Goal: Transaction & Acquisition: Purchase product/service

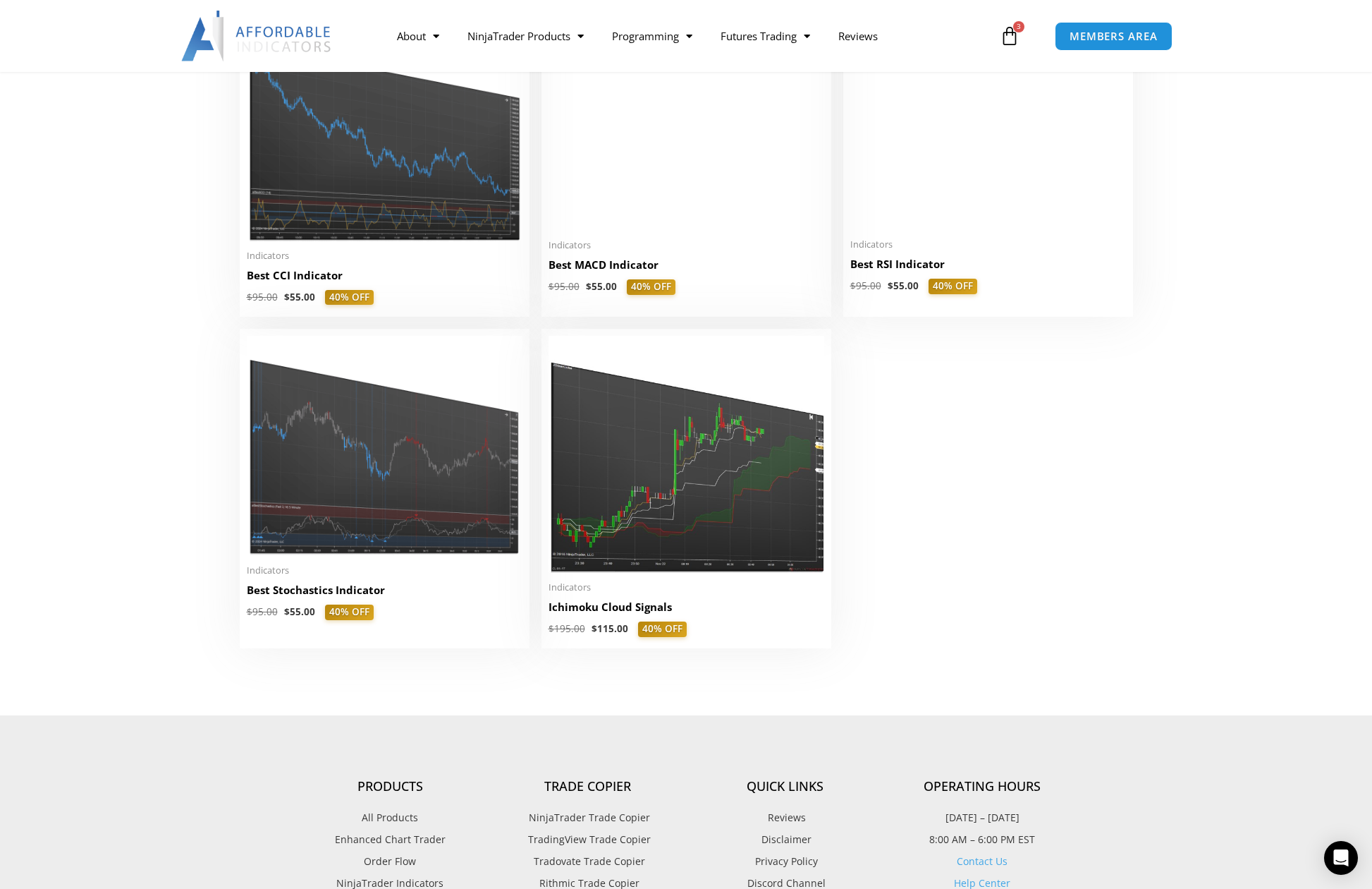
scroll to position [3103, 0]
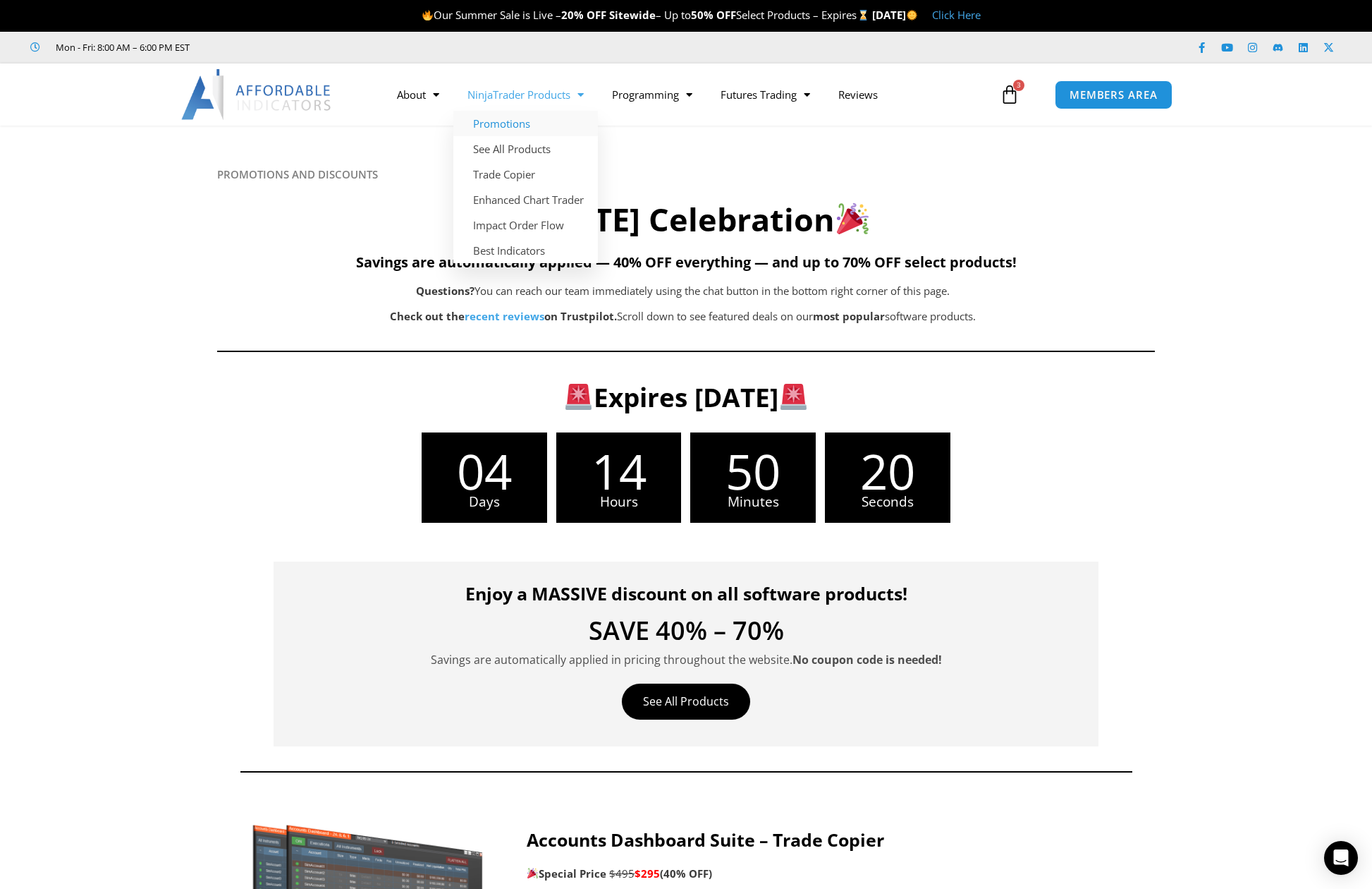
click at [497, 130] on link "Promotions" at bounding box center [526, 123] width 145 height 25
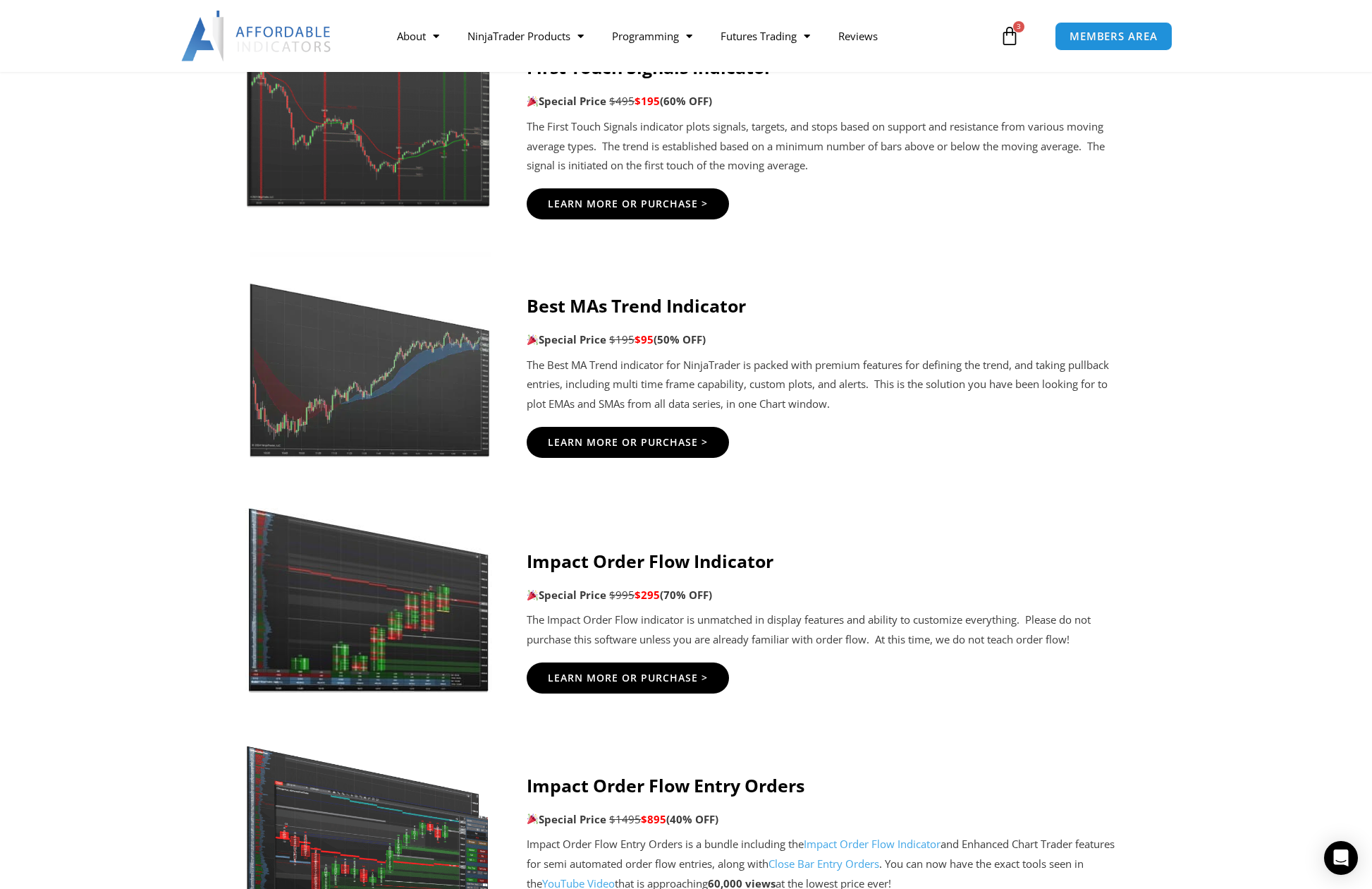
scroll to position [2822, 0]
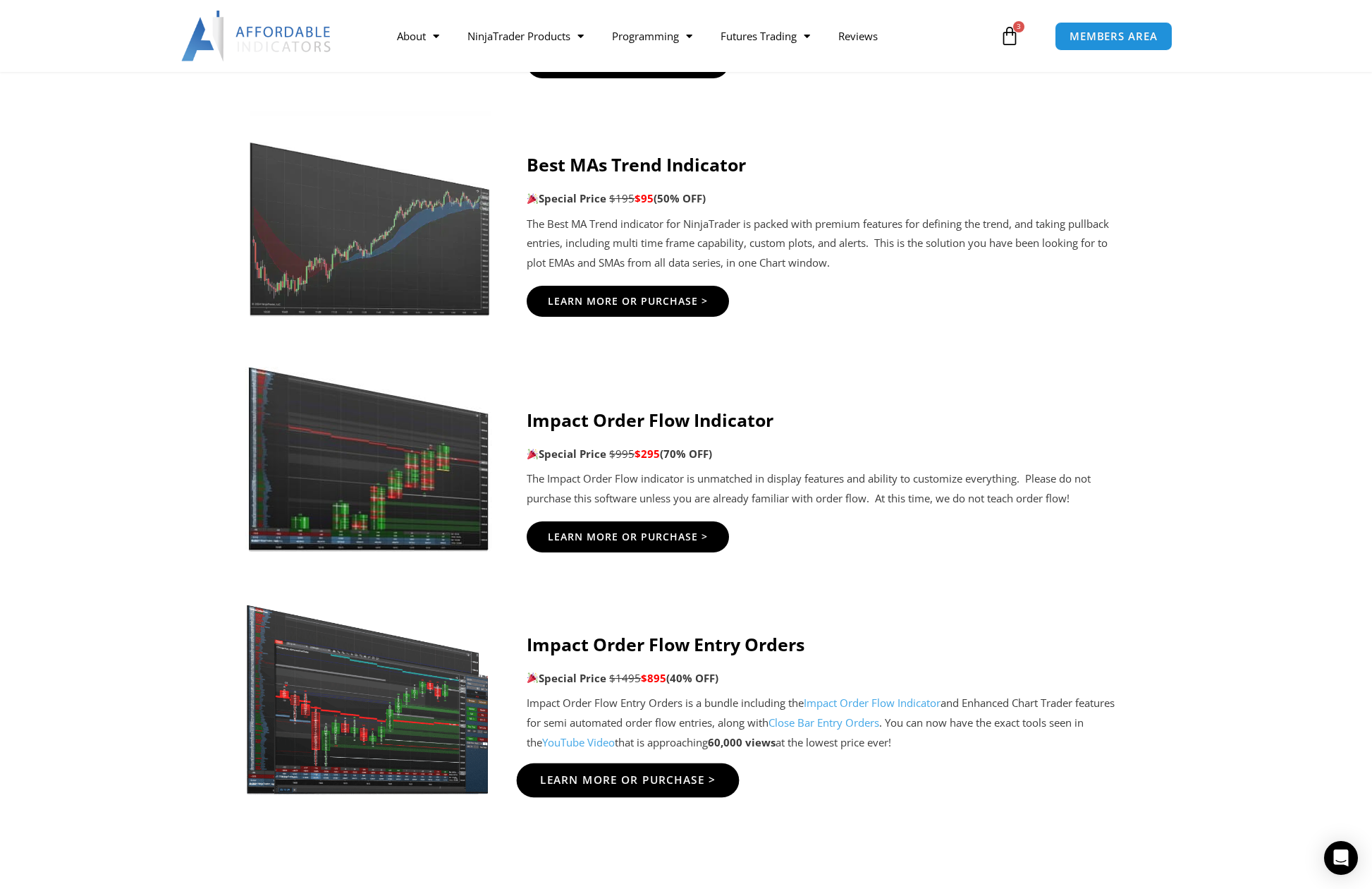
click at [666, 778] on span "Learn More Or Purchase >" at bounding box center [628, 780] width 176 height 11
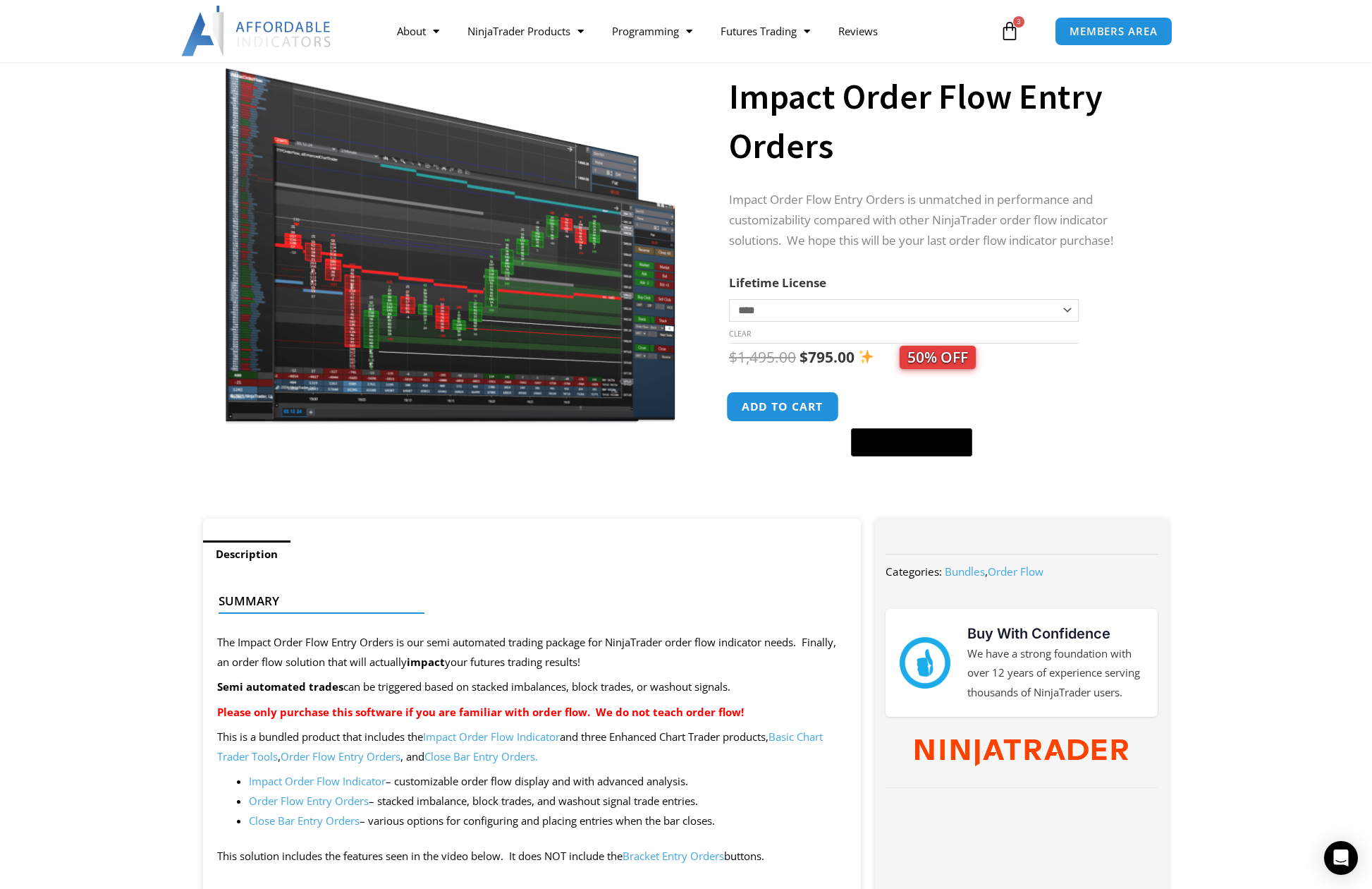
scroll to position [141, 0]
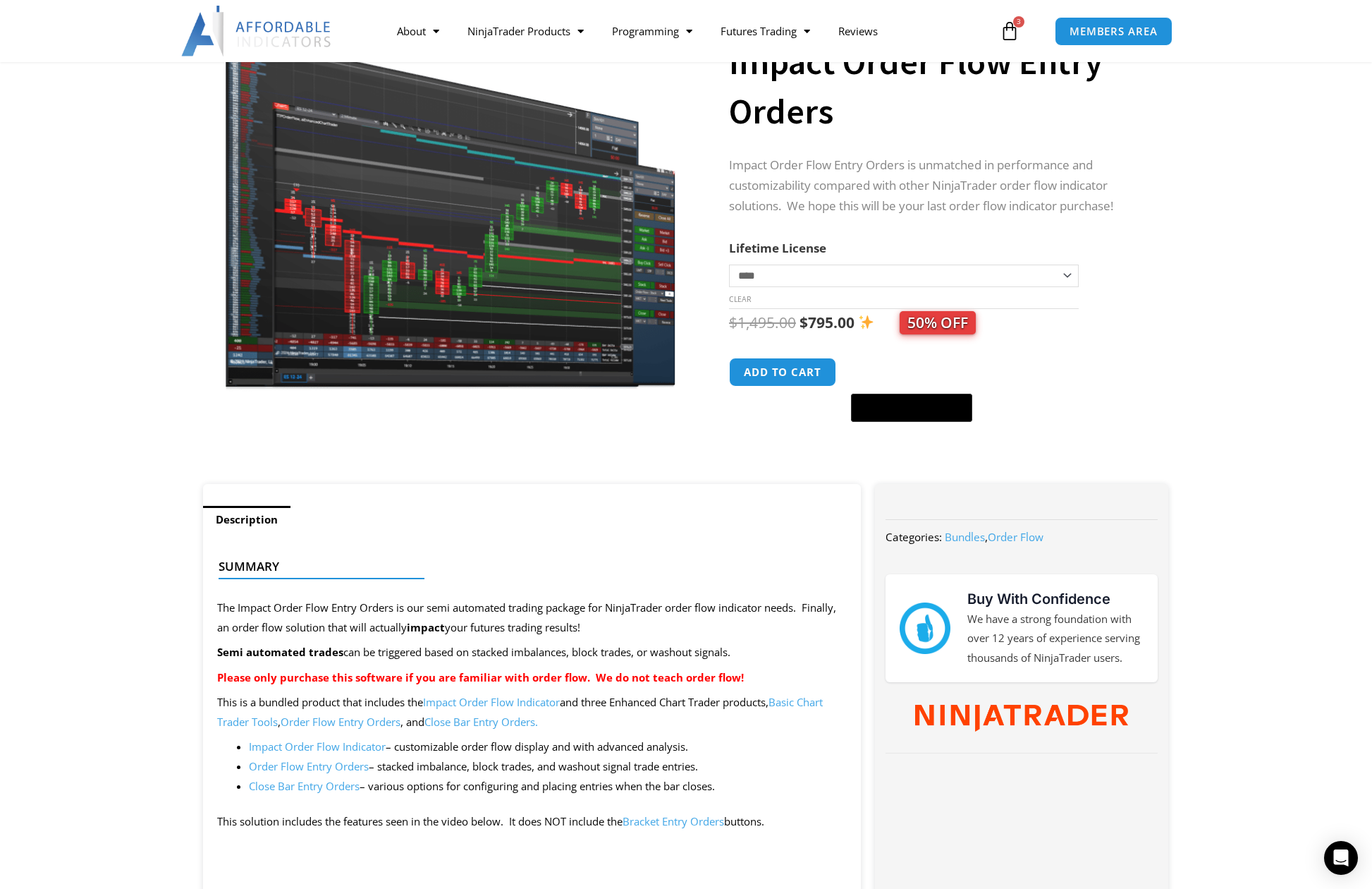
click at [843, 280] on select "**********" at bounding box center [905, 275] width 350 height 22
click at [730, 264] on select "**********" at bounding box center [905, 275] width 350 height 22
click at [886, 277] on select "**********" at bounding box center [905, 275] width 350 height 22
select select "*"
click at [730, 264] on select "**********" at bounding box center [905, 275] width 350 height 22
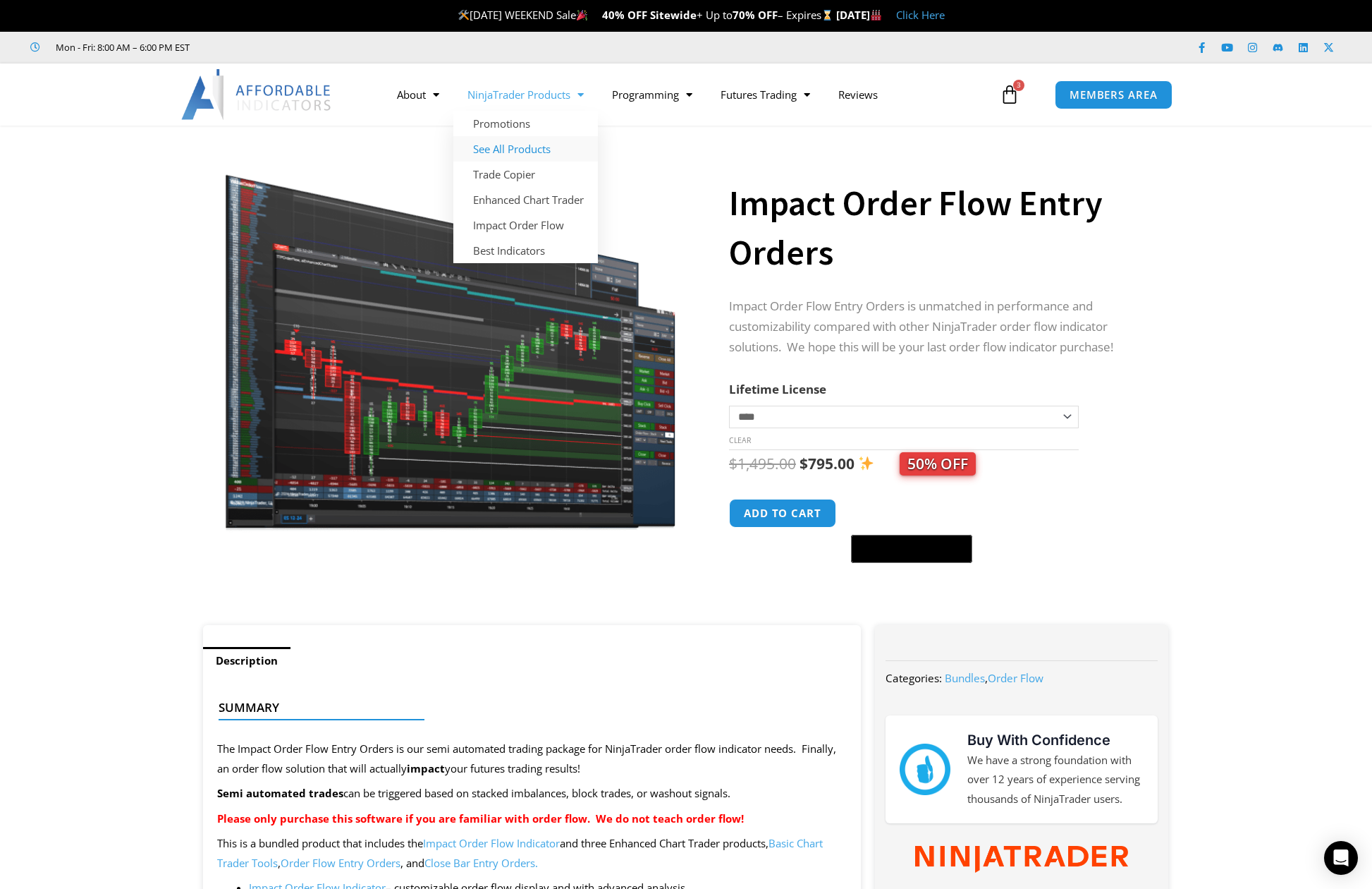
click at [539, 153] on link "See All Products" at bounding box center [526, 149] width 145 height 25
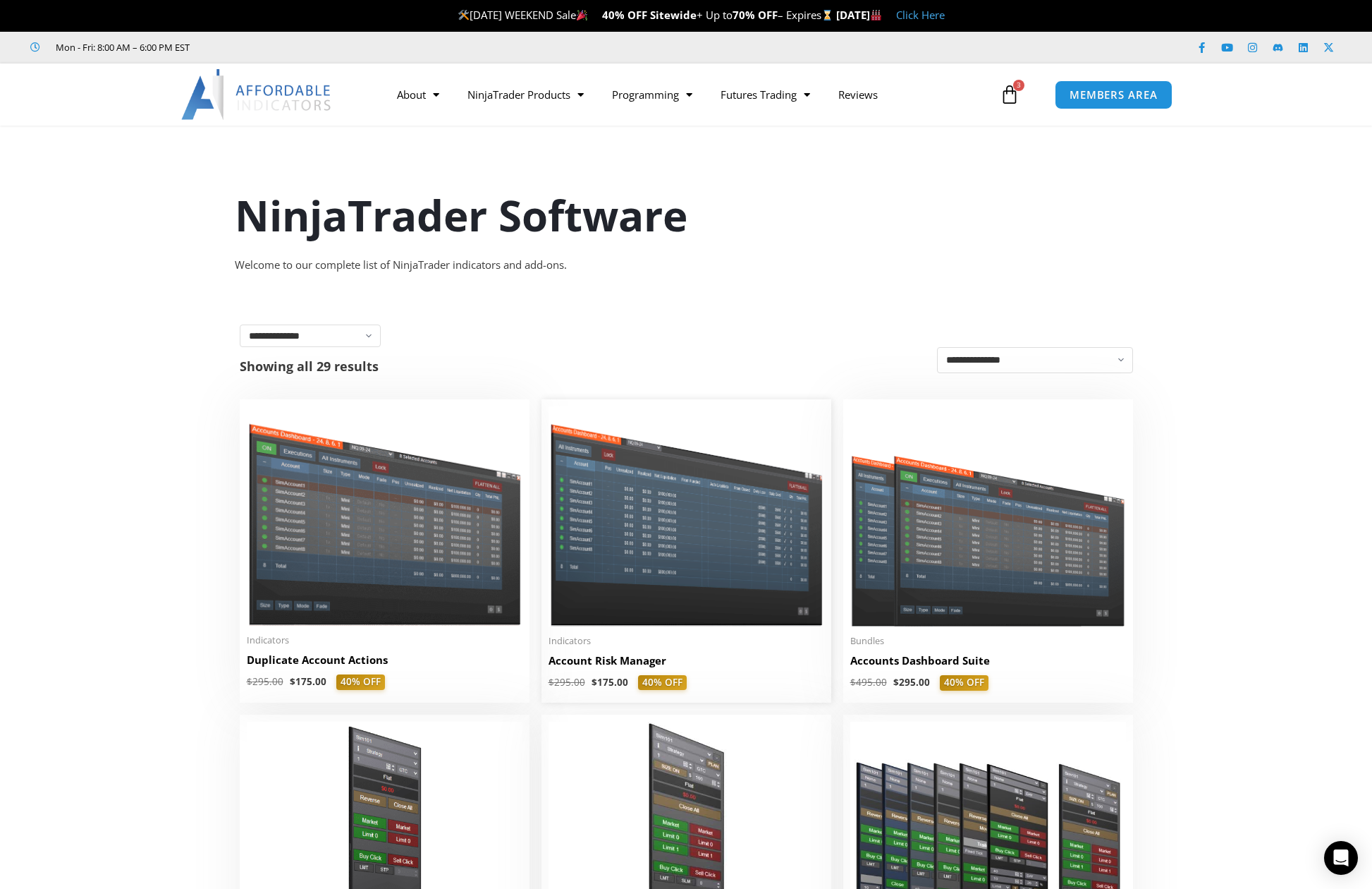
click at [755, 567] on img at bounding box center [686, 515] width 276 height 219
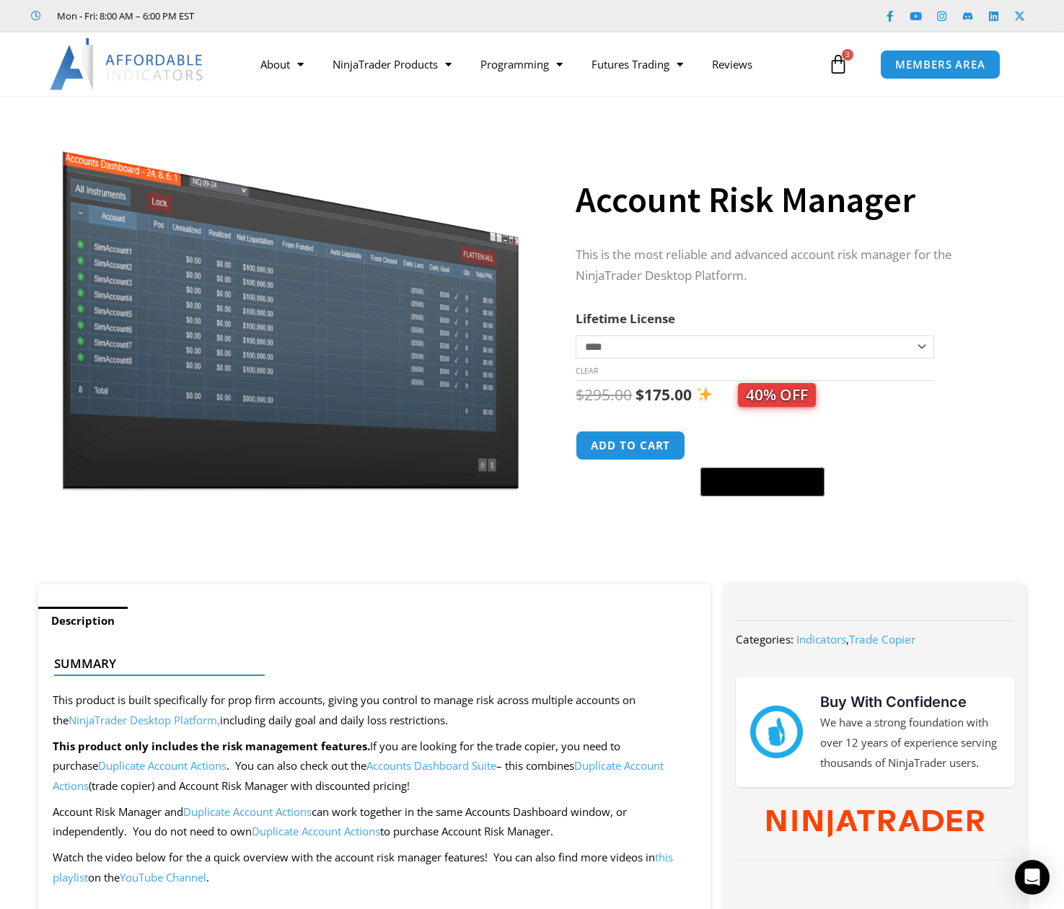
drag, startPoint x: 456, startPoint y: 148, endPoint x: 412, endPoint y: 168, distance: 47.7
click at [456, 148] on img at bounding box center [290, 305] width 464 height 369
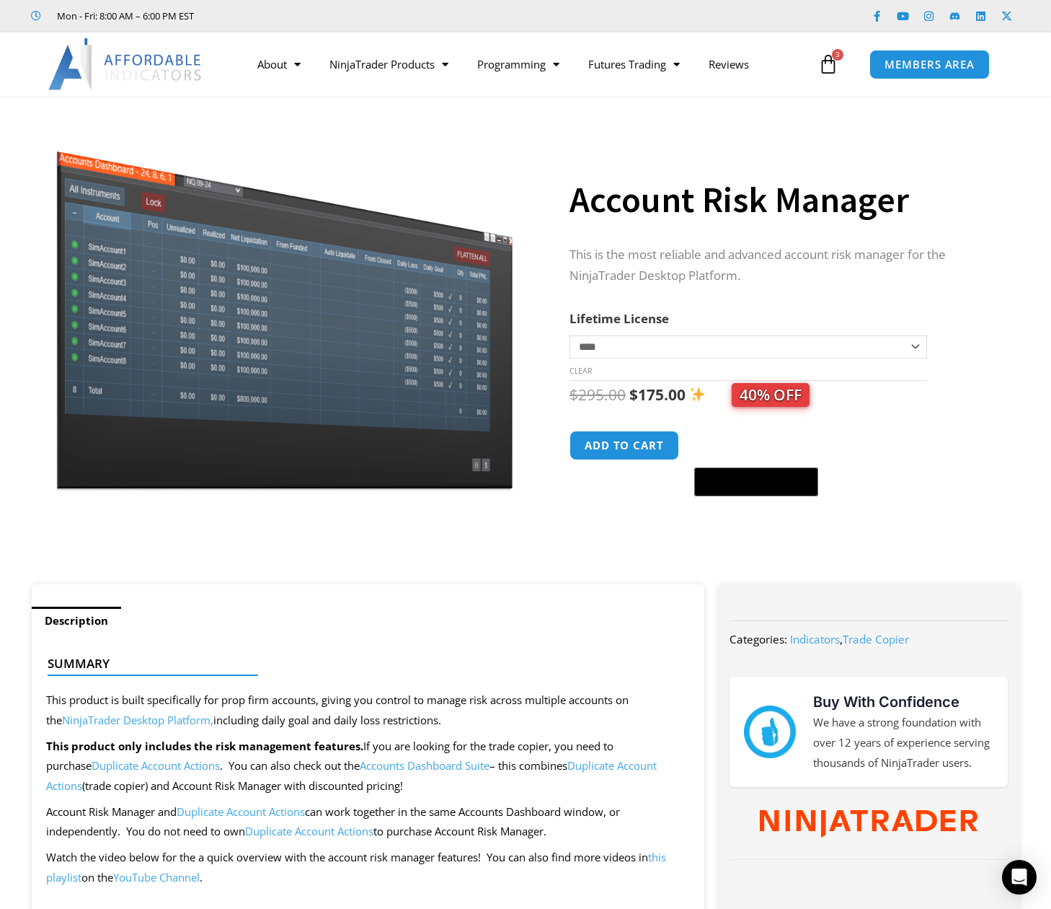
click at [592, 140] on div "**********" at bounding box center [780, 335] width 421 height 498
click at [902, 459] on div "Account Risk Manager quantity Add to cart @import url(//fonts.googleapis.com/cs…" at bounding box center [780, 464] width 421 height 66
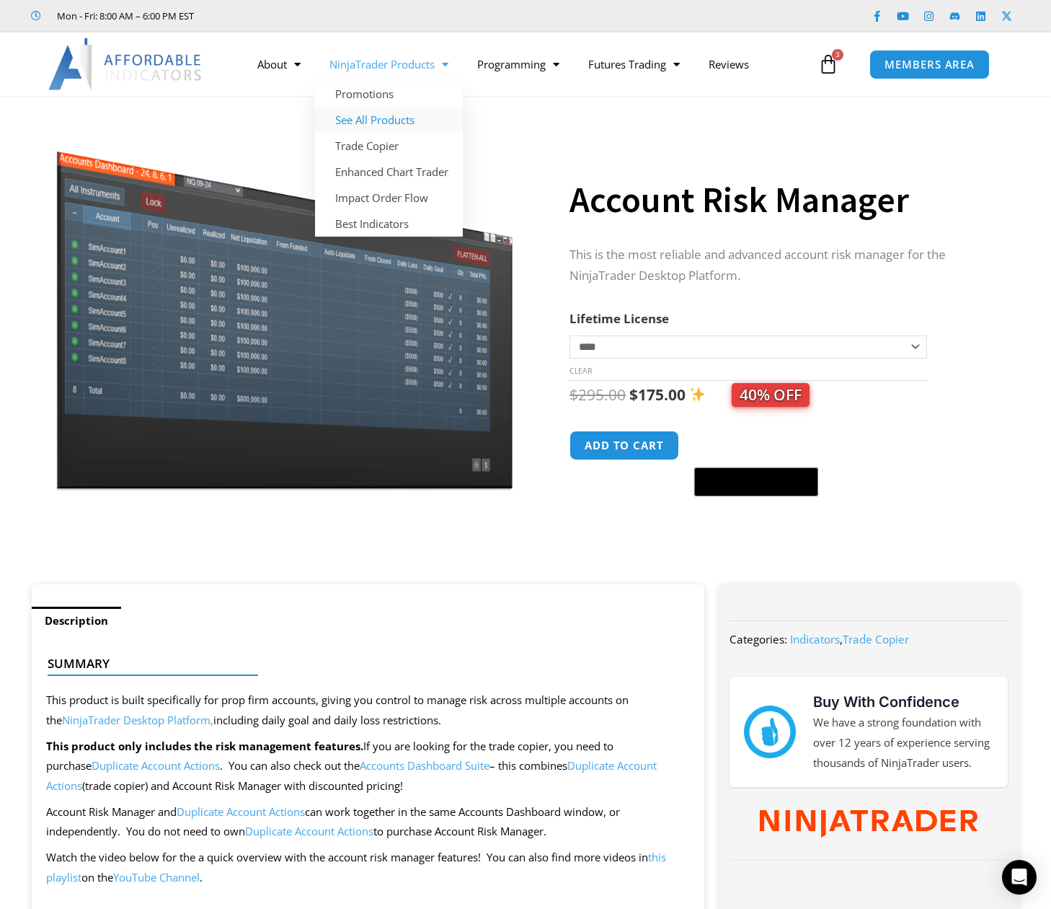
click at [382, 118] on link "See All Products" at bounding box center [389, 120] width 148 height 26
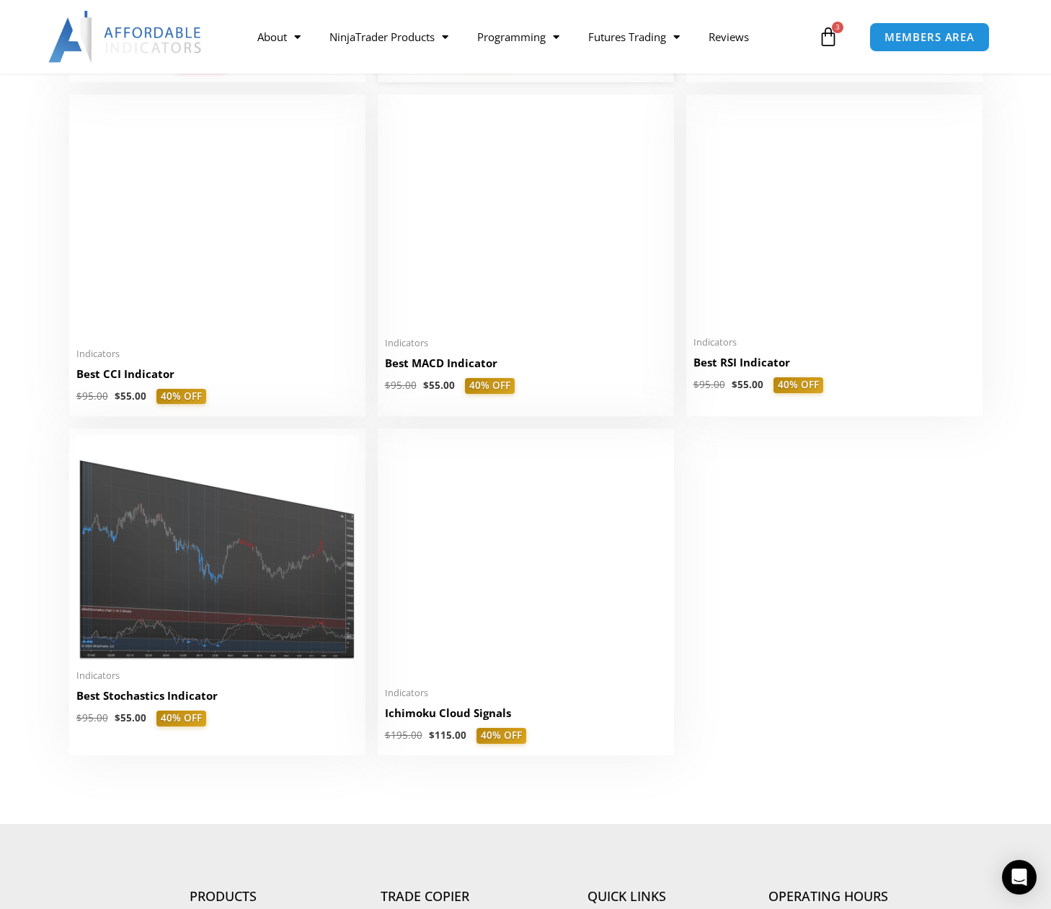
scroll to position [3029, 0]
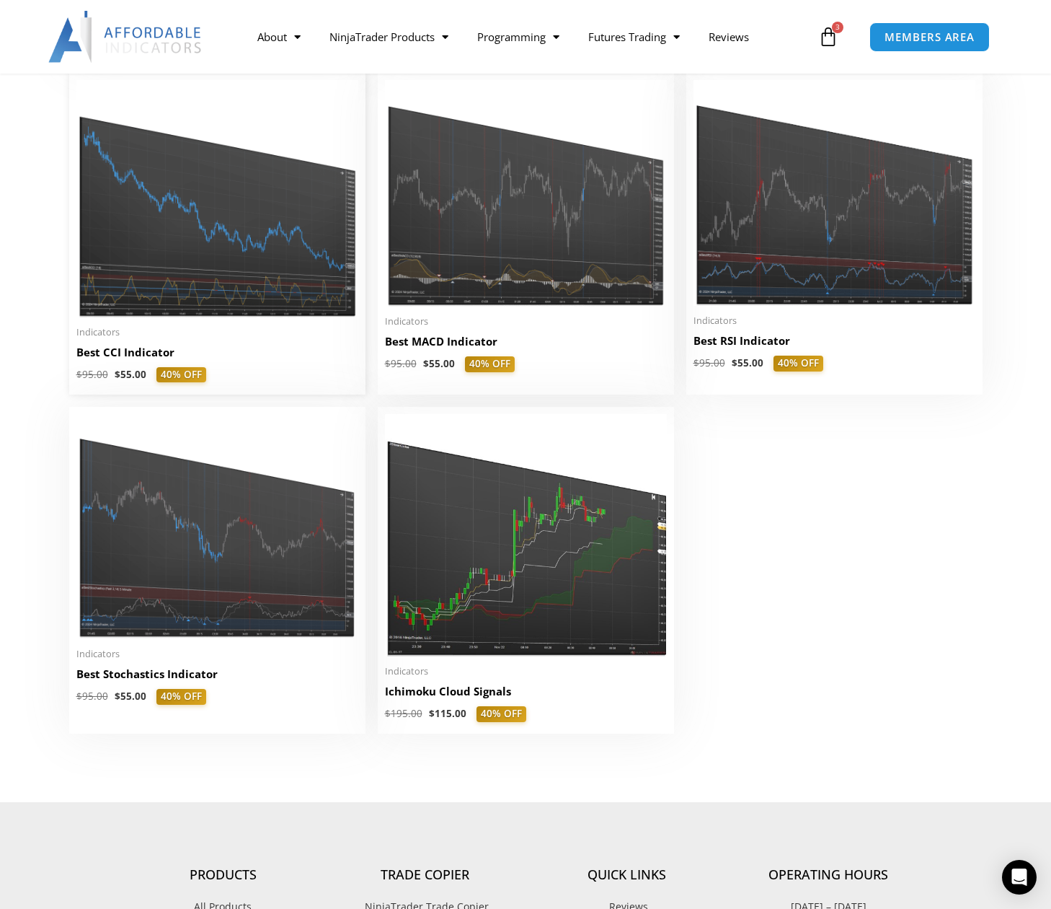
click at [299, 283] on img at bounding box center [217, 198] width 282 height 237
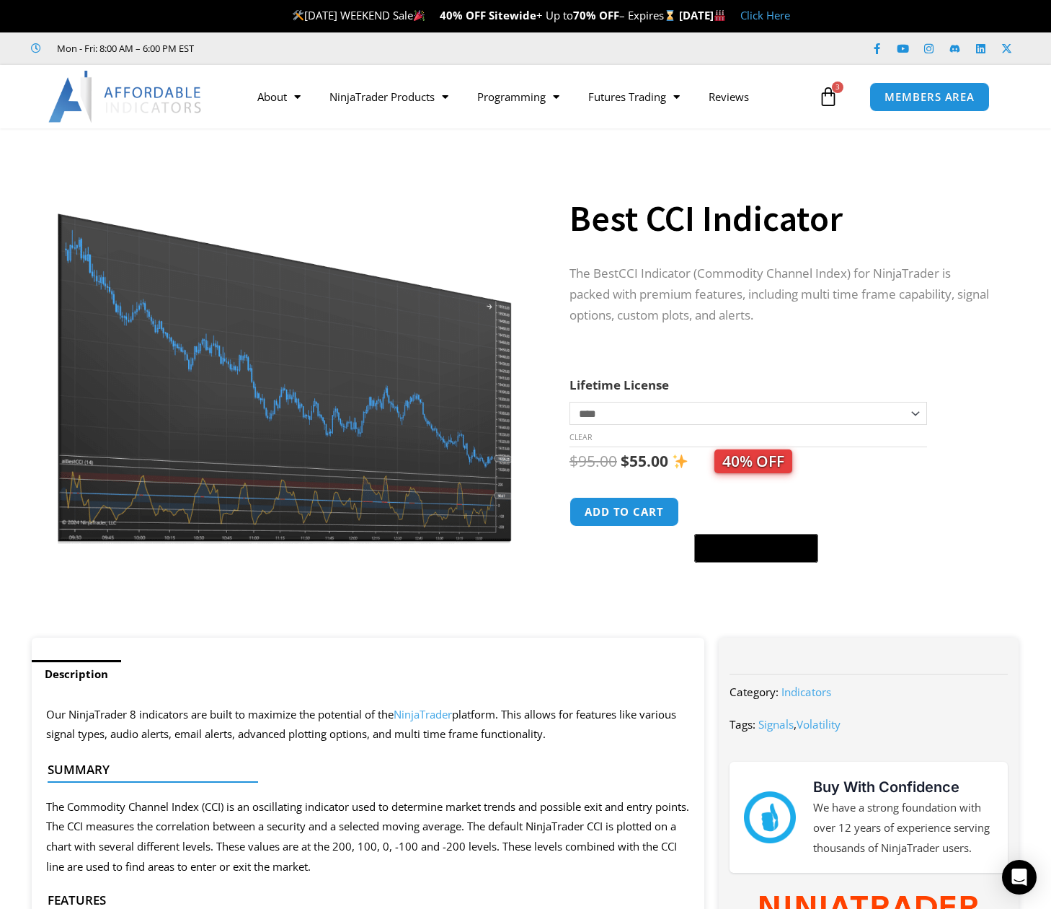
click at [917, 534] on div "Best CCI Indicator quantity Add to cart @import url(//fonts.googleapis.com/css?…" at bounding box center [780, 530] width 421 height 66
click at [400, 152] on link "See All Products" at bounding box center [389, 152] width 148 height 26
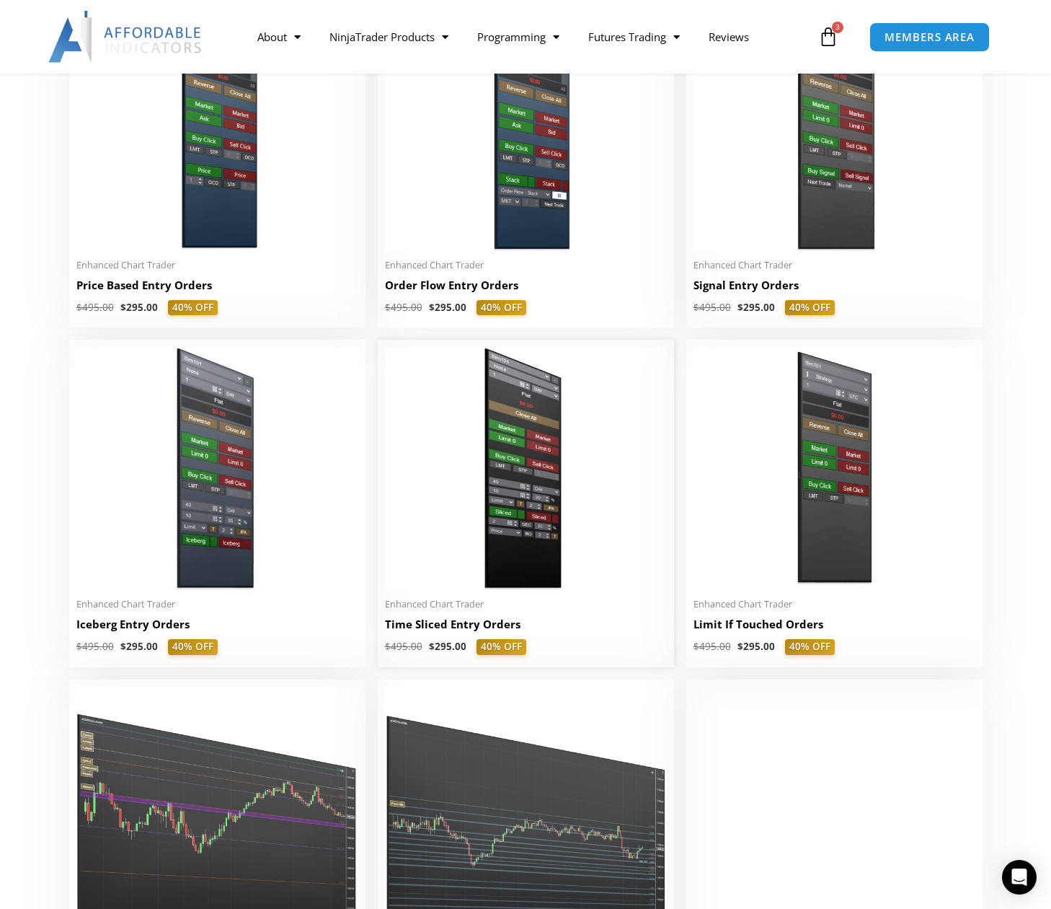
scroll to position [1442, 0]
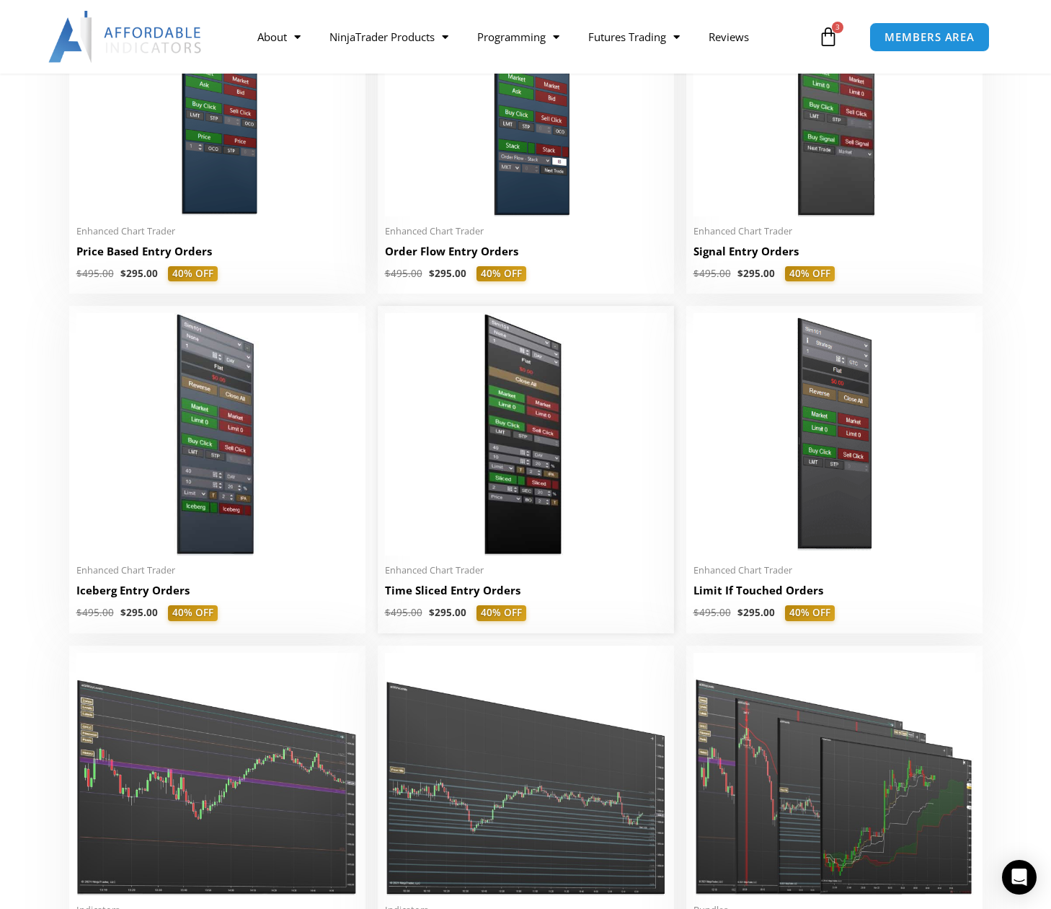
click at [505, 513] on img at bounding box center [526, 434] width 282 height 242
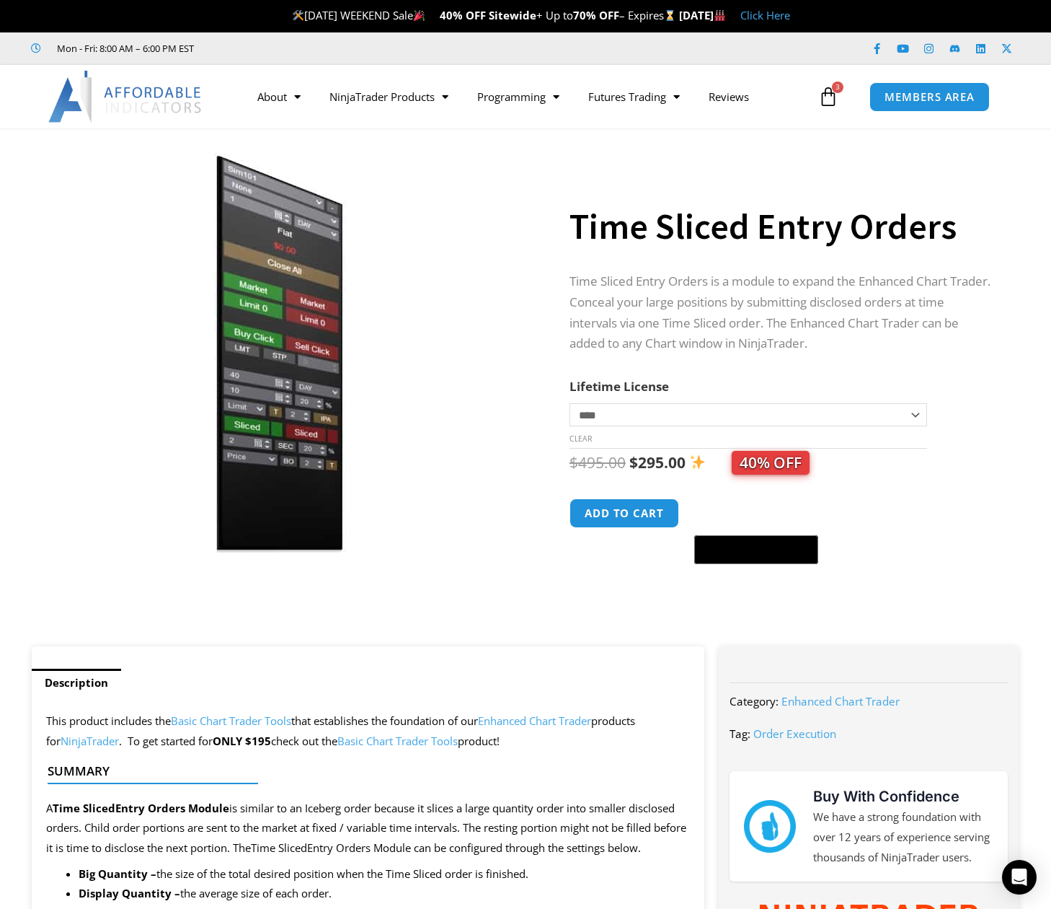
click at [815, 143] on div "**********" at bounding box center [780, 382] width 421 height 528
click at [968, 412] on form "**********" at bounding box center [780, 474] width 421 height 196
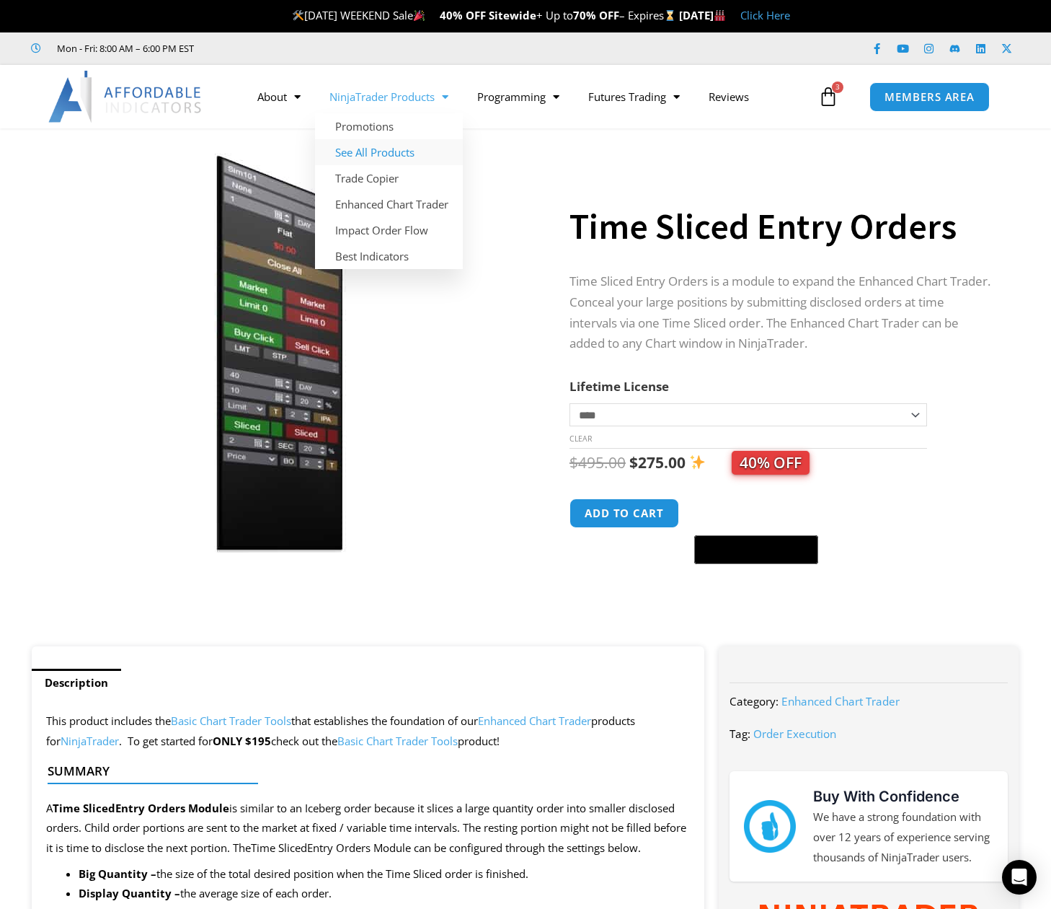
click at [381, 154] on link "See All Products" at bounding box center [389, 152] width 148 height 26
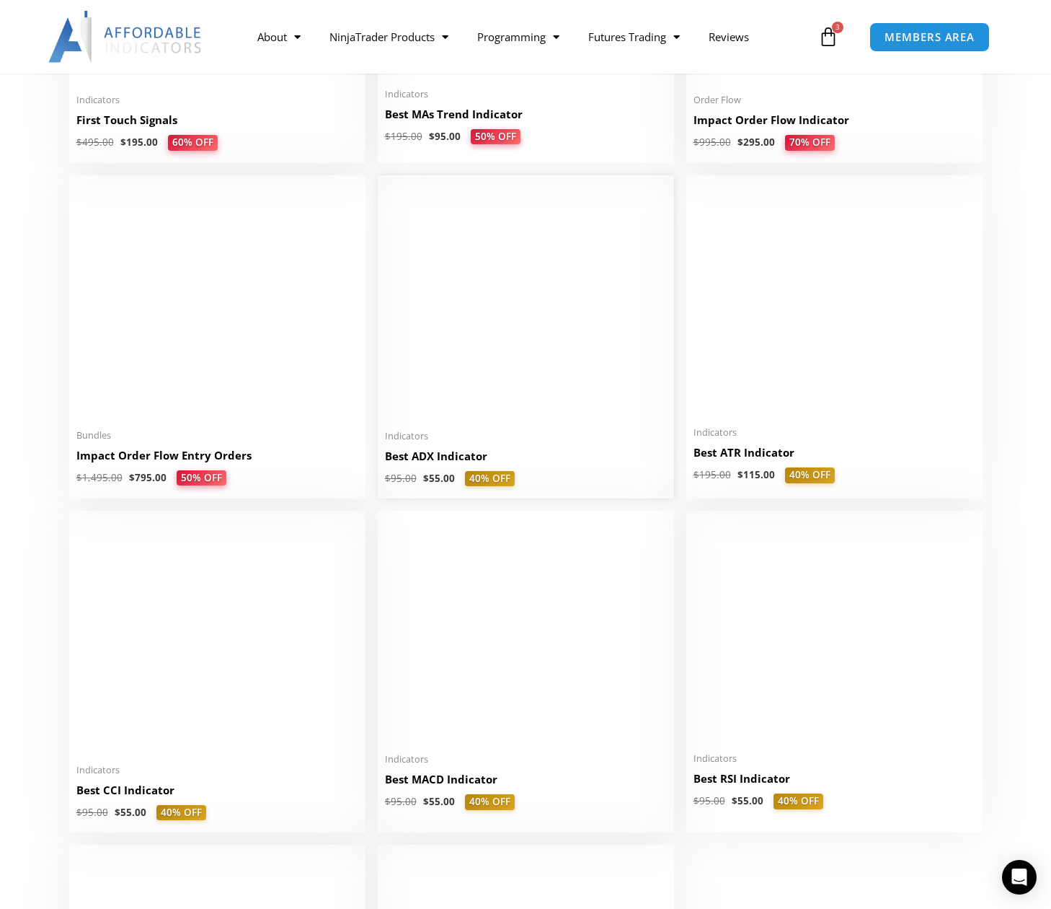
scroll to position [2596, 0]
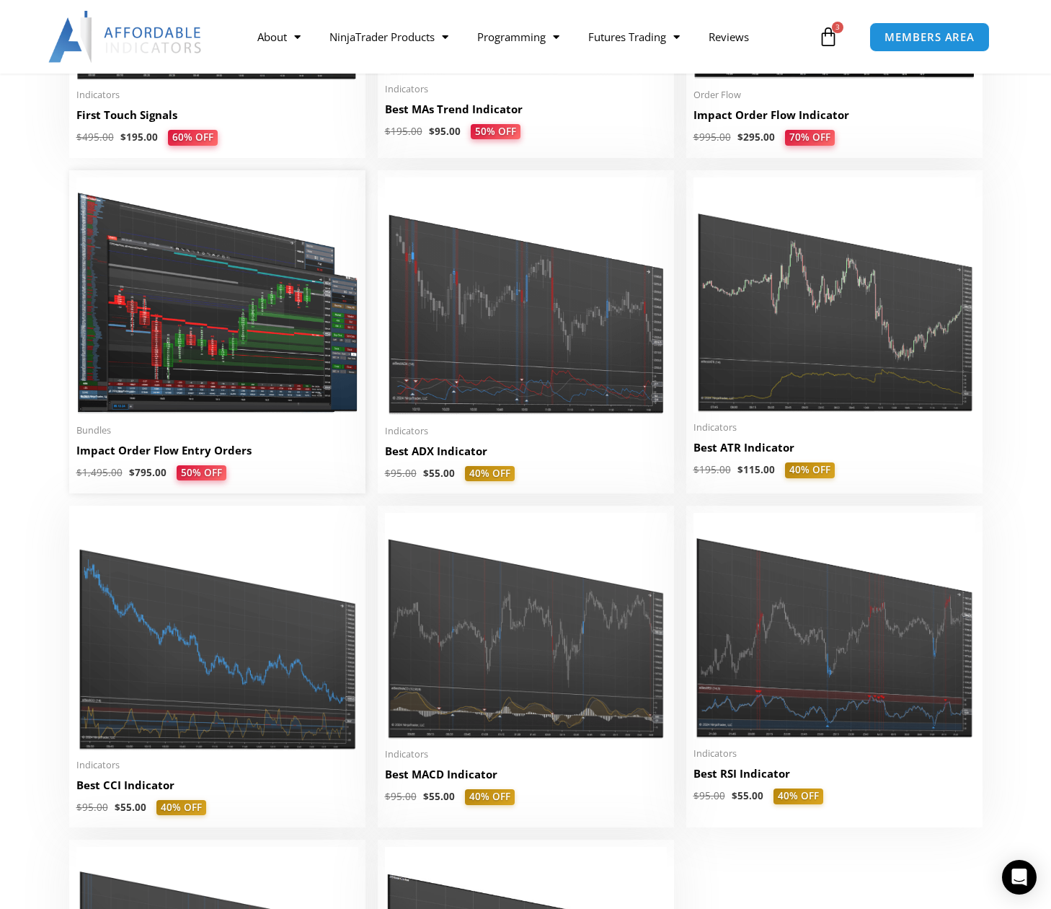
click at [181, 456] on h2 "Impact Order Flow Entry Orders" at bounding box center [217, 450] width 282 height 15
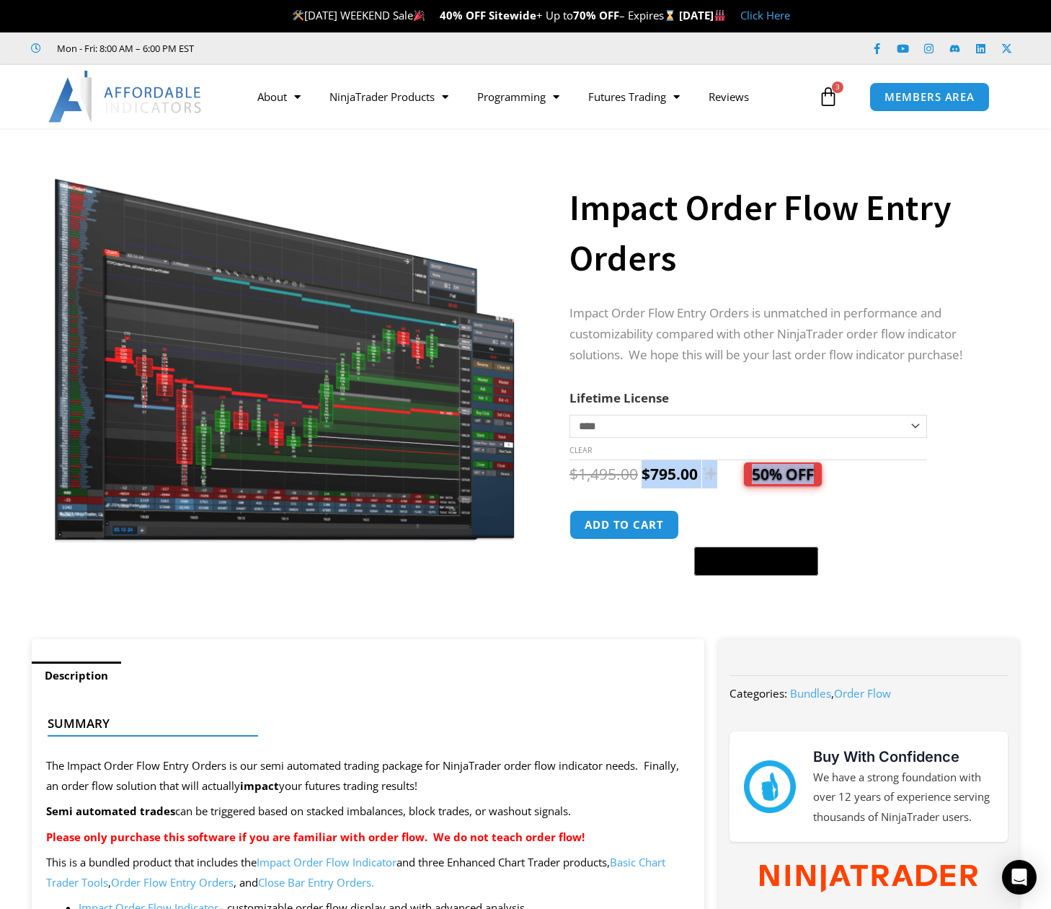
drag, startPoint x: 839, startPoint y: 474, endPoint x: 640, endPoint y: 479, distance: 198.4
click at [640, 479] on div "$ 1,495.00 Original price was: $1,495.00. $ 795.00 Current price is: $795.00. 5…" at bounding box center [780, 474] width 421 height 28
click at [843, 480] on div "$ 1,495.00 Original price was: $1,495.00. $ 795.00 Current price is: $795.00. 5…" at bounding box center [780, 474] width 421 height 28
drag, startPoint x: 875, startPoint y: 479, endPoint x: 754, endPoint y: 485, distance: 121.3
click at [754, 485] on div "$ 1,495.00 Original price was: $1,495.00. $ 795.00 Current price is: $795.00. 5…" at bounding box center [780, 474] width 421 height 28
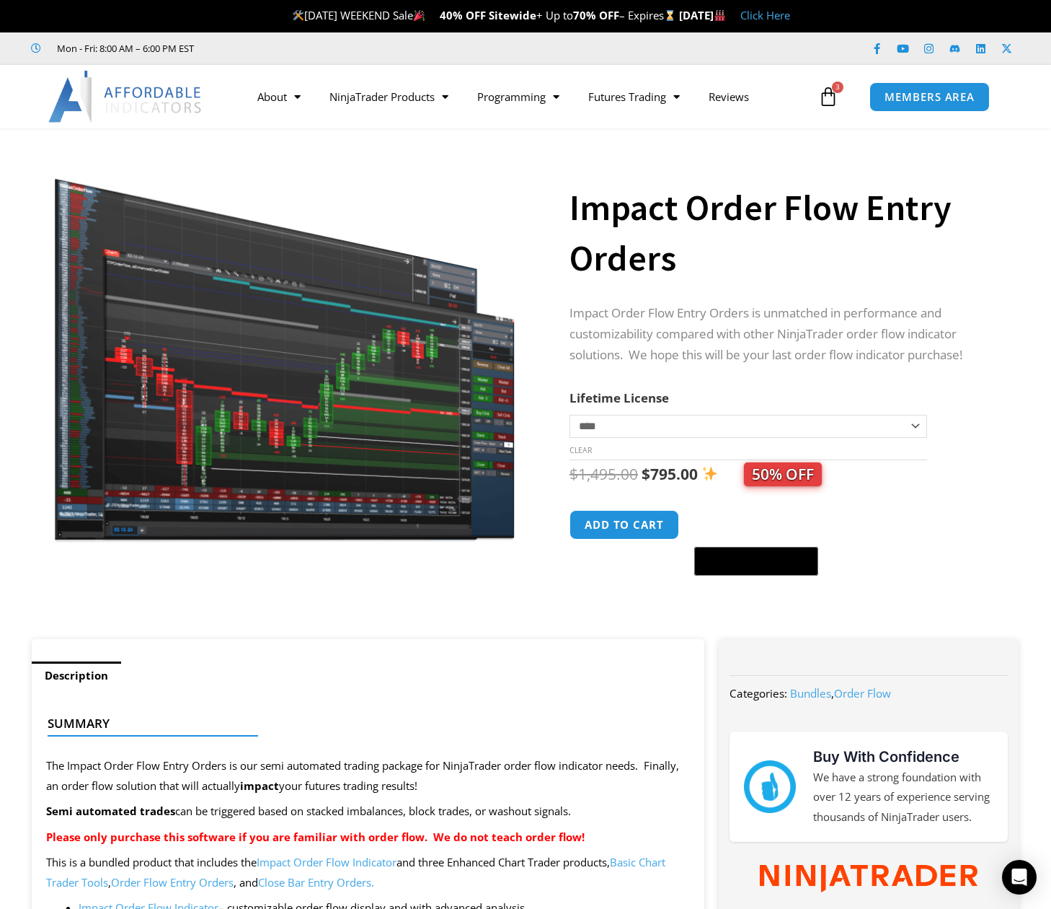
drag, startPoint x: 754, startPoint y: 485, endPoint x: 855, endPoint y: 481, distance: 101.0
click at [855, 481] on div "$ 1,495.00 Original price was: $1,495.00. $ 795.00 Current price is: $795.00. 5…" at bounding box center [780, 474] width 421 height 28
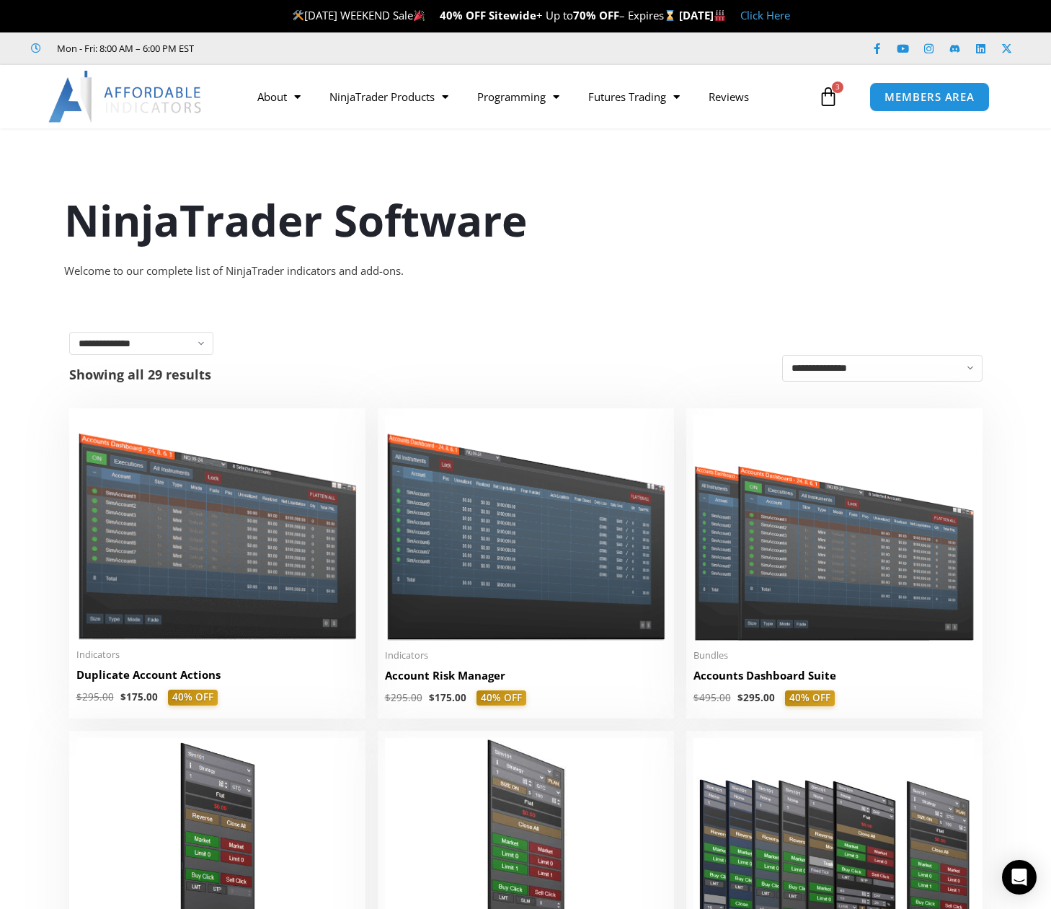
click at [839, 87] on span "3" at bounding box center [838, 87] width 12 height 12
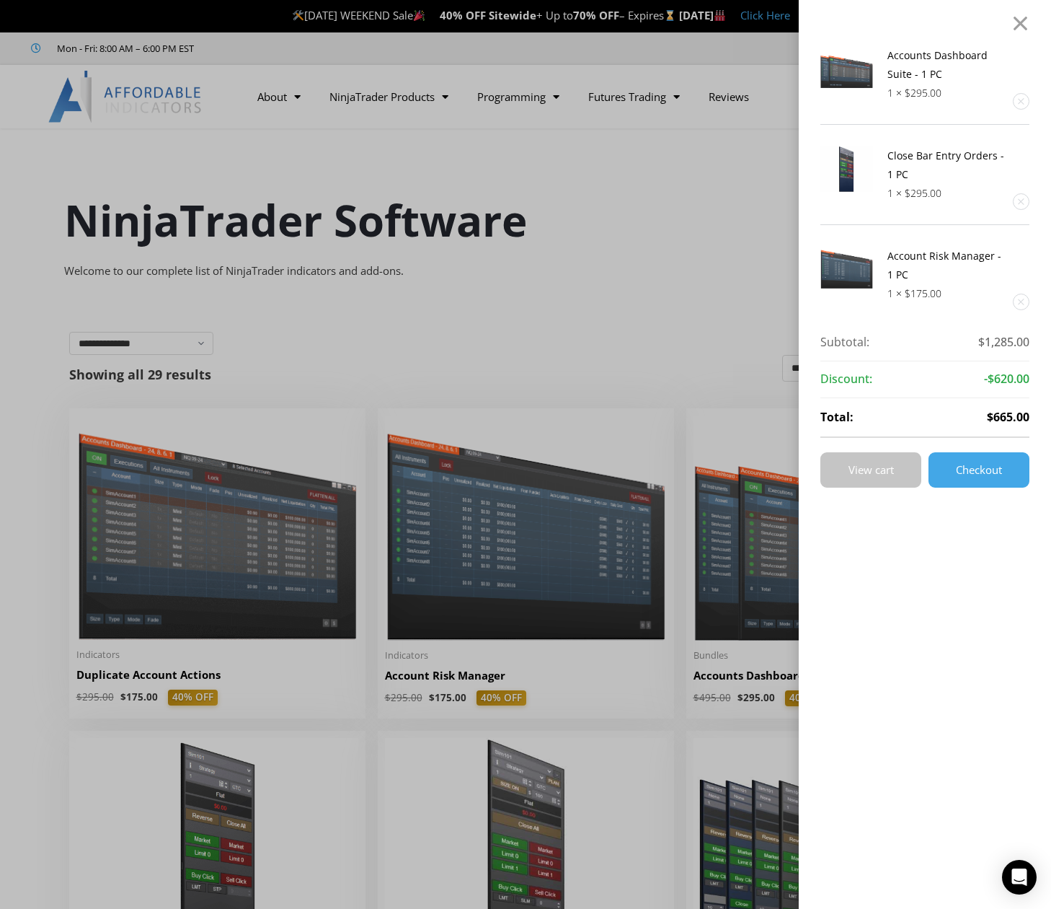
click at [893, 468] on span "View cart" at bounding box center [871, 469] width 45 height 11
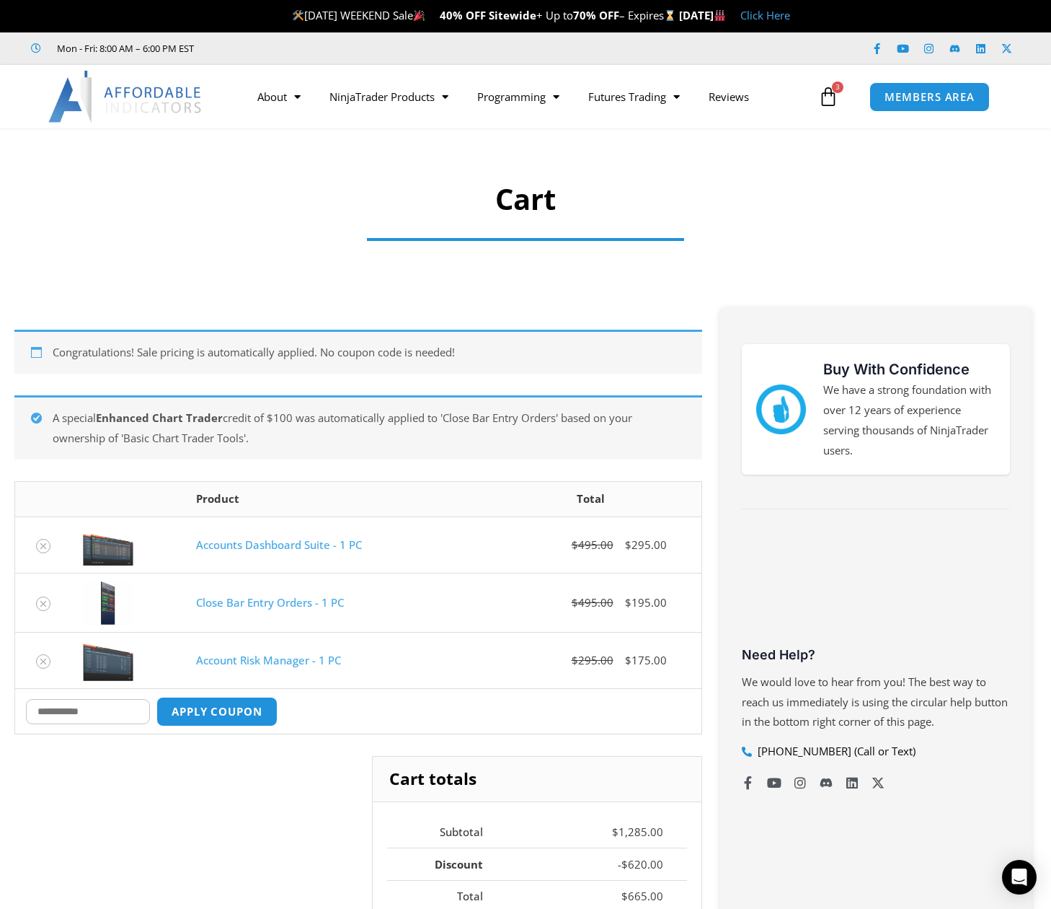
drag, startPoint x: 477, startPoint y: 354, endPoint x: 50, endPoint y: 363, distance: 426.3
click at [50, 363] on div "Congratulations! Sale pricing is automatically applied. No coupon code is neede…" at bounding box center [358, 352] width 688 height 44
click at [349, 352] on div "Congratulations! Sale pricing is automatically applied. No coupon code is neede…" at bounding box center [358, 352] width 688 height 44
click at [317, 353] on div "Congratulations! Sale pricing is automatically applied. No coupon code is neede…" at bounding box center [358, 352] width 688 height 44
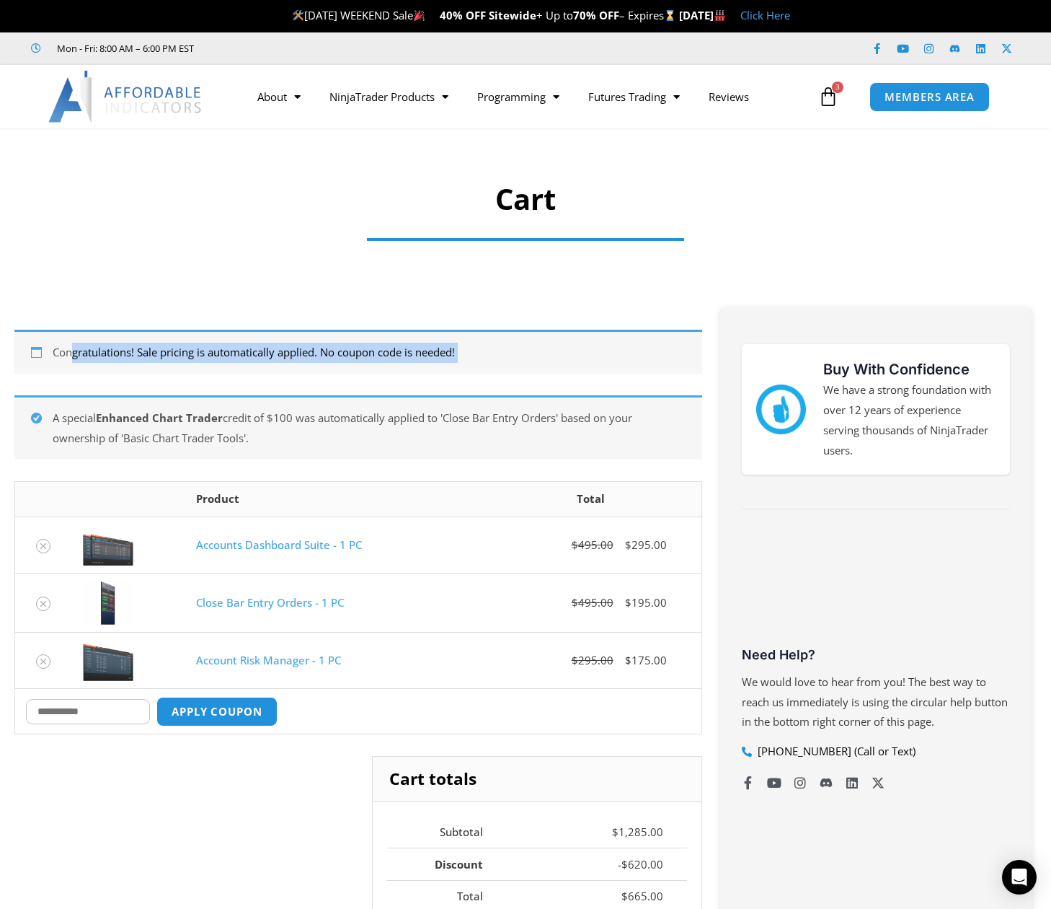
click at [317, 353] on div "Congratulations! Sale pricing is automatically applied. No coupon code is neede…" at bounding box center [358, 352] width 688 height 44
click at [560, 358] on div "Congratulations! Sale pricing is automatically applied. No coupon code is neede…" at bounding box center [358, 352] width 688 height 44
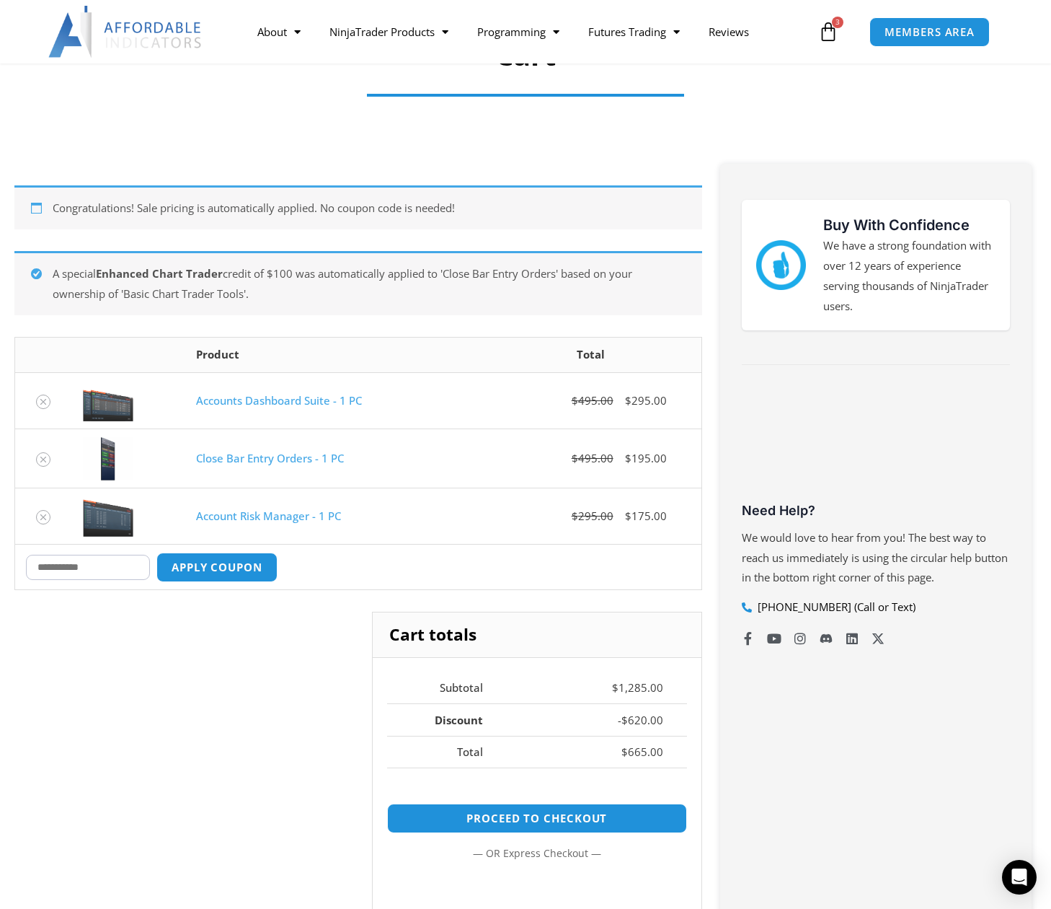
drag, startPoint x: 52, startPoint y: 273, endPoint x: 418, endPoint y: 295, distance: 366.3
click at [418, 295] on div "A special Enhanced Chart Trader credit of $100 was automatically applied to 'Cl…" at bounding box center [358, 283] width 688 height 64
drag, startPoint x: 273, startPoint y: 291, endPoint x: 121, endPoint y: 291, distance: 151.4
click at [121, 291] on div "A special Enhanced Chart Trader credit of $100 was automatically applied to 'Cl…" at bounding box center [358, 283] width 688 height 64
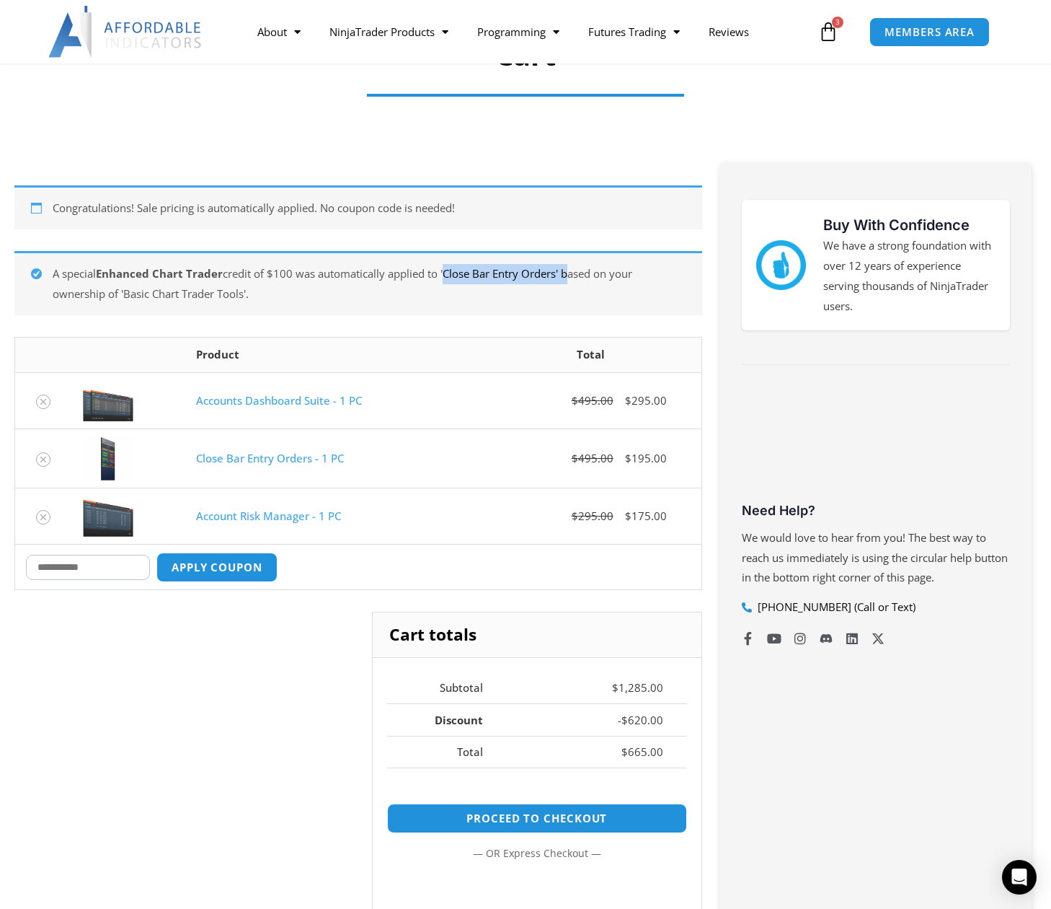
drag, startPoint x: 513, startPoint y: 271, endPoint x: 445, endPoint y: 273, distance: 67.8
click at [445, 273] on div "A special Enhanced Chart Trader credit of $100 was automatically applied to 'Cl…" at bounding box center [358, 283] width 688 height 64
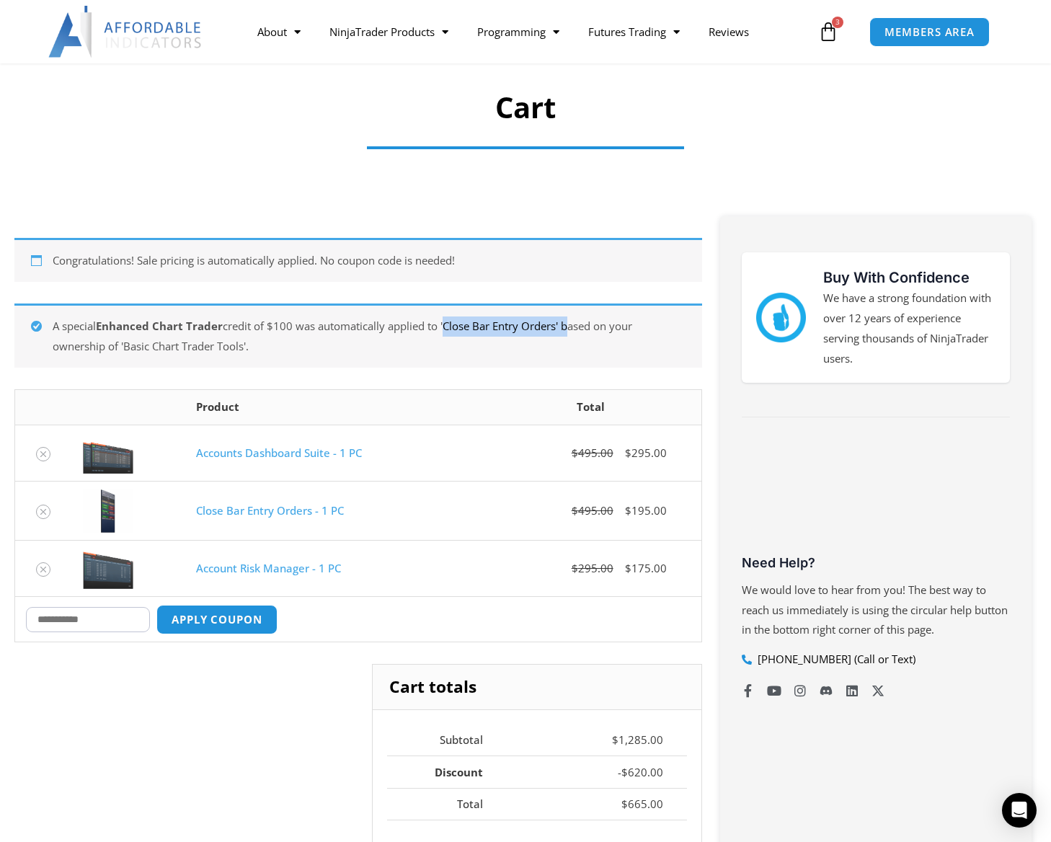
scroll to position [101, 0]
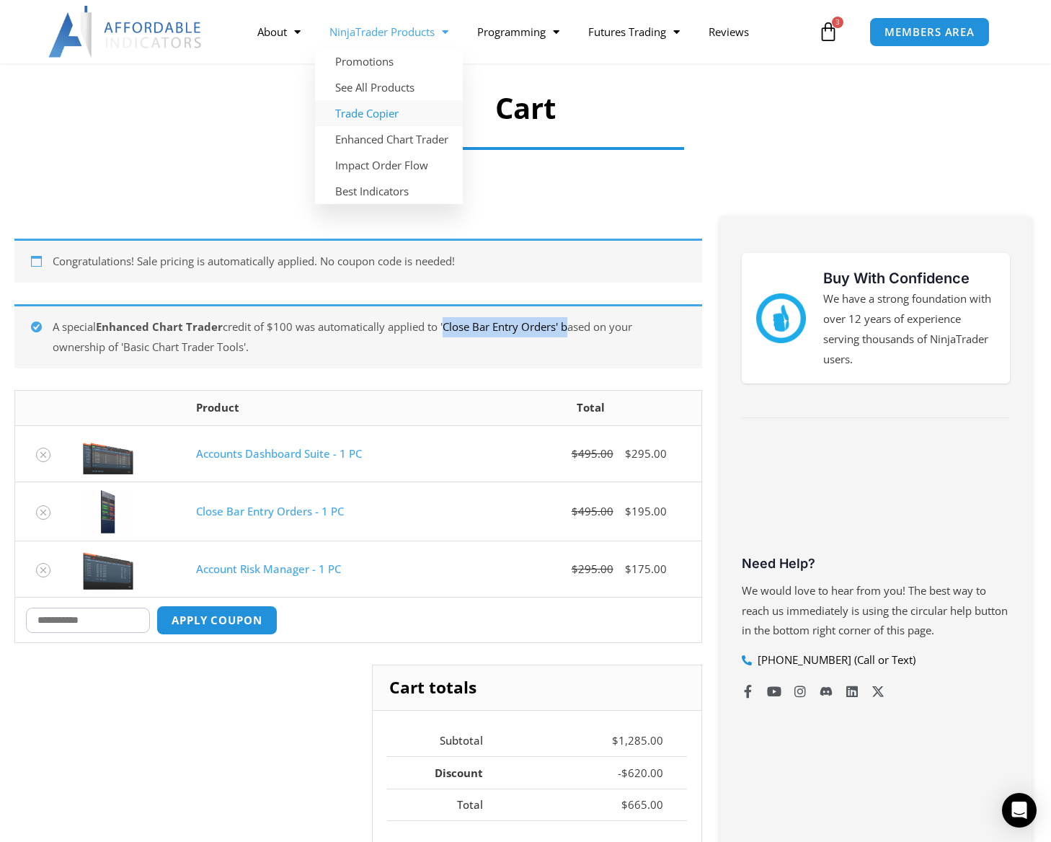
click at [375, 114] on link "Trade Copier" at bounding box center [389, 113] width 148 height 26
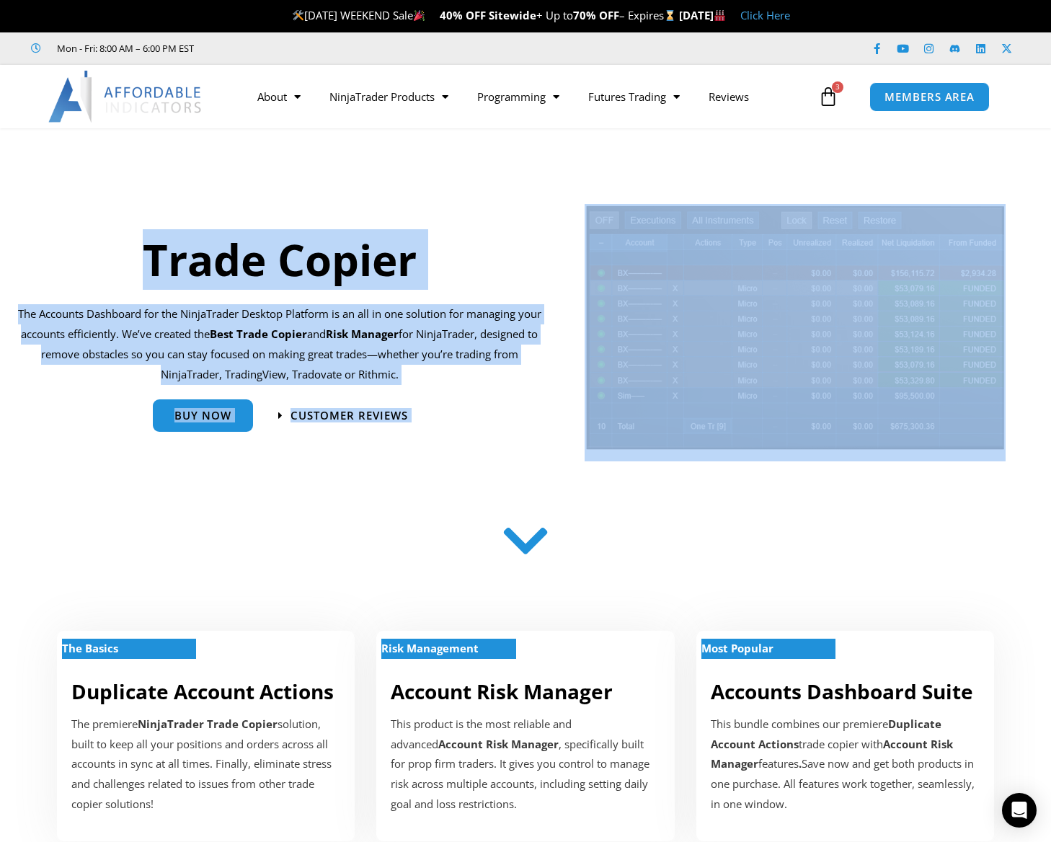
drag, startPoint x: 104, startPoint y: 248, endPoint x: 467, endPoint y: 513, distance: 449.0
drag, startPoint x: 467, startPoint y: 513, endPoint x: 410, endPoint y: 511, distance: 57.0
click at [410, 511] on div at bounding box center [525, 544] width 901 height 72
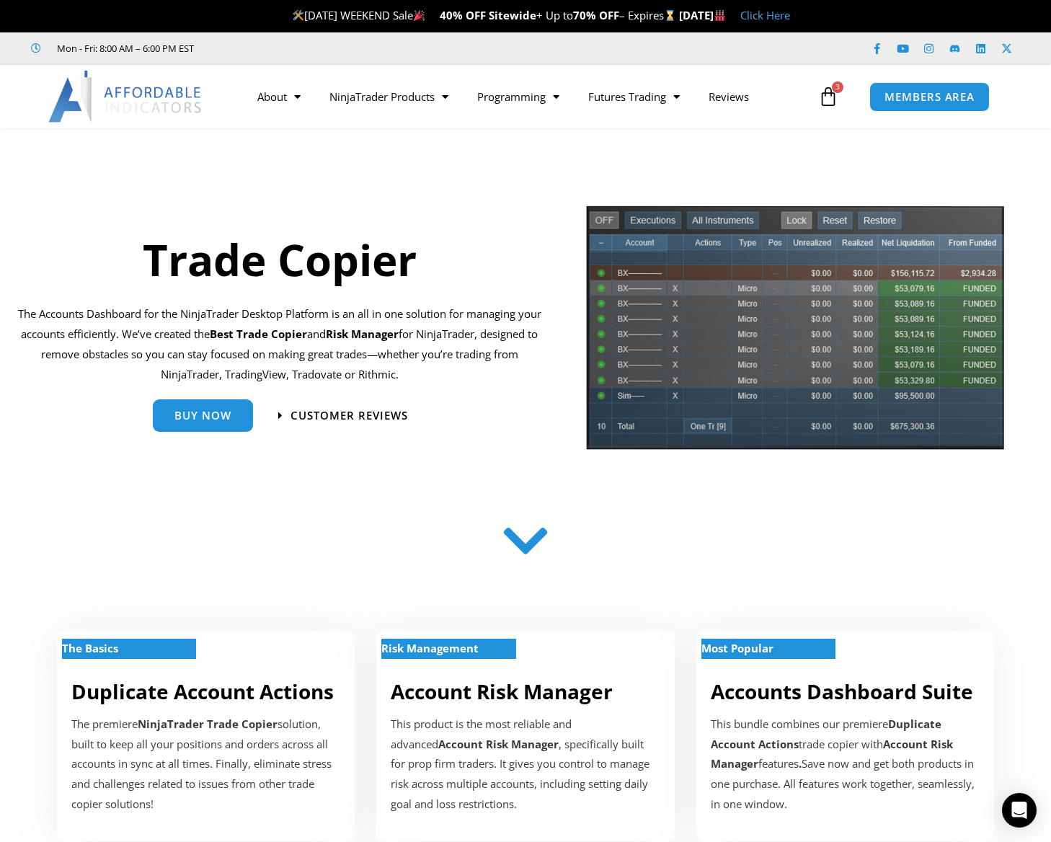
drag, startPoint x: 723, startPoint y: 43, endPoint x: 712, endPoint y: 43, distance: 10.8
click at [723, 43] on div "Facebook-f Youtube Instagram Linkedin X-twitter" at bounding box center [860, 49] width 319 height 26
click at [699, 17] on strong "[DATE]" at bounding box center [705, 15] width 47 height 14
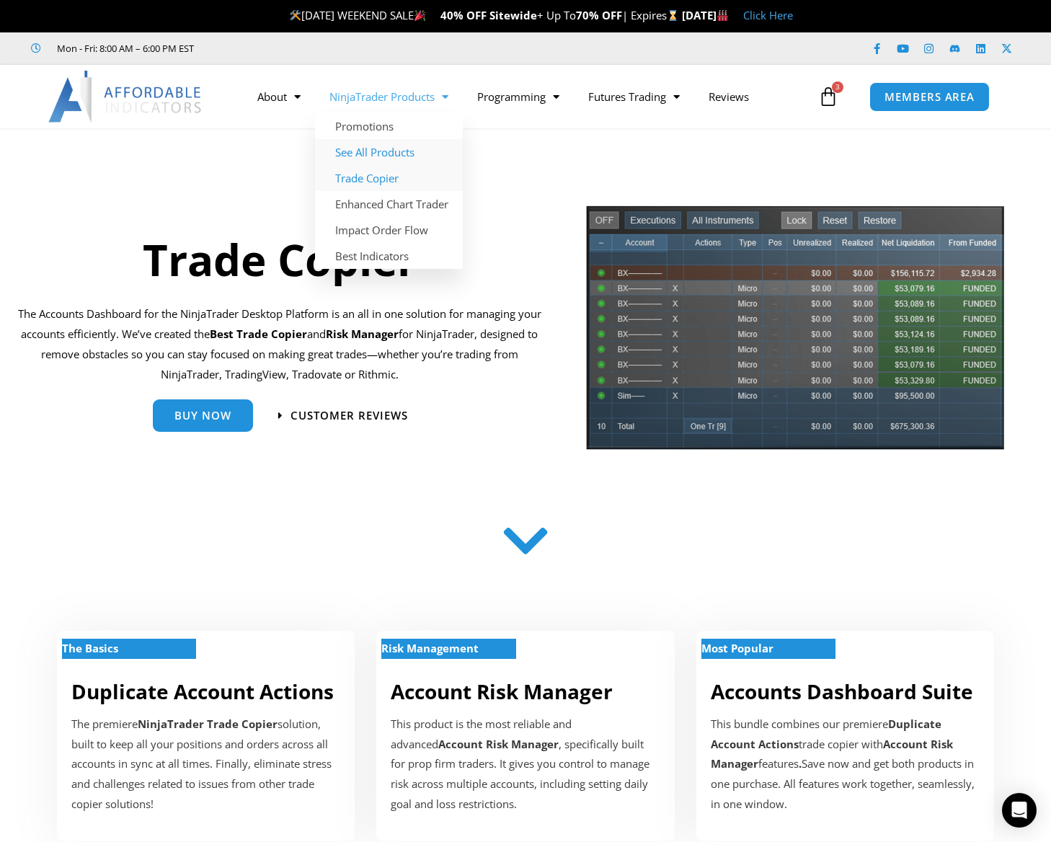
click at [393, 157] on link "See All Products" at bounding box center [389, 152] width 148 height 26
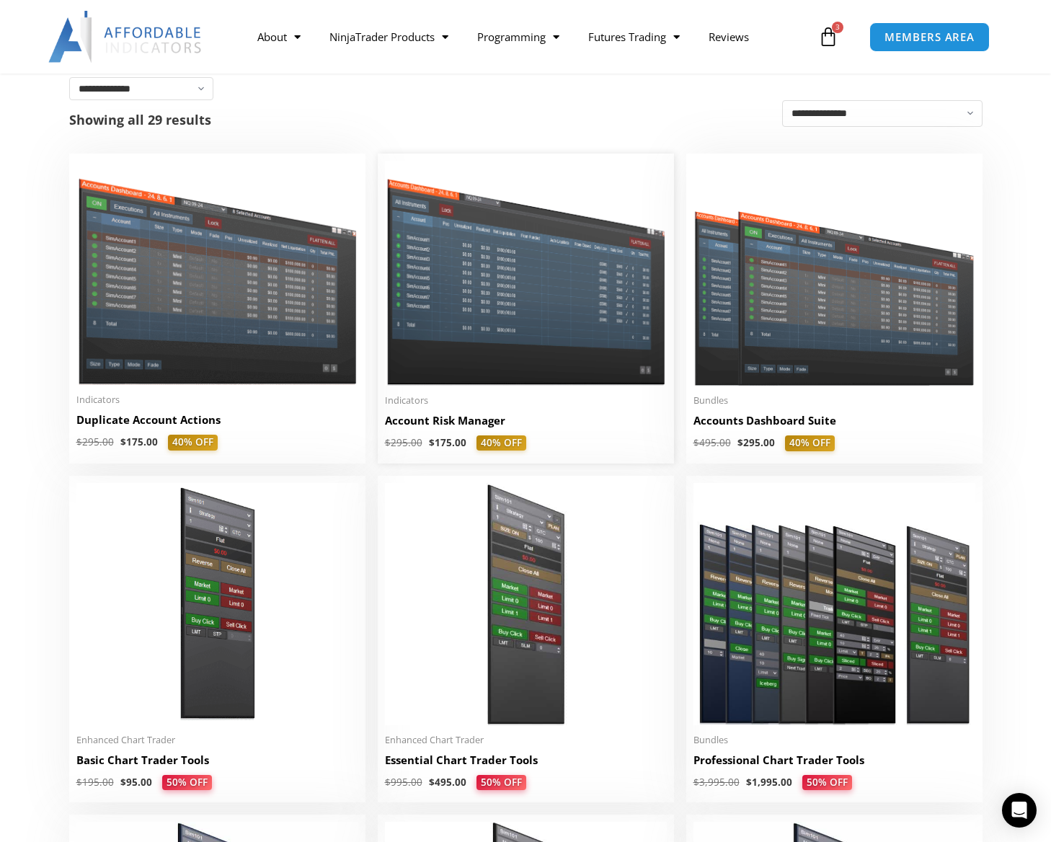
scroll to position [288, 0]
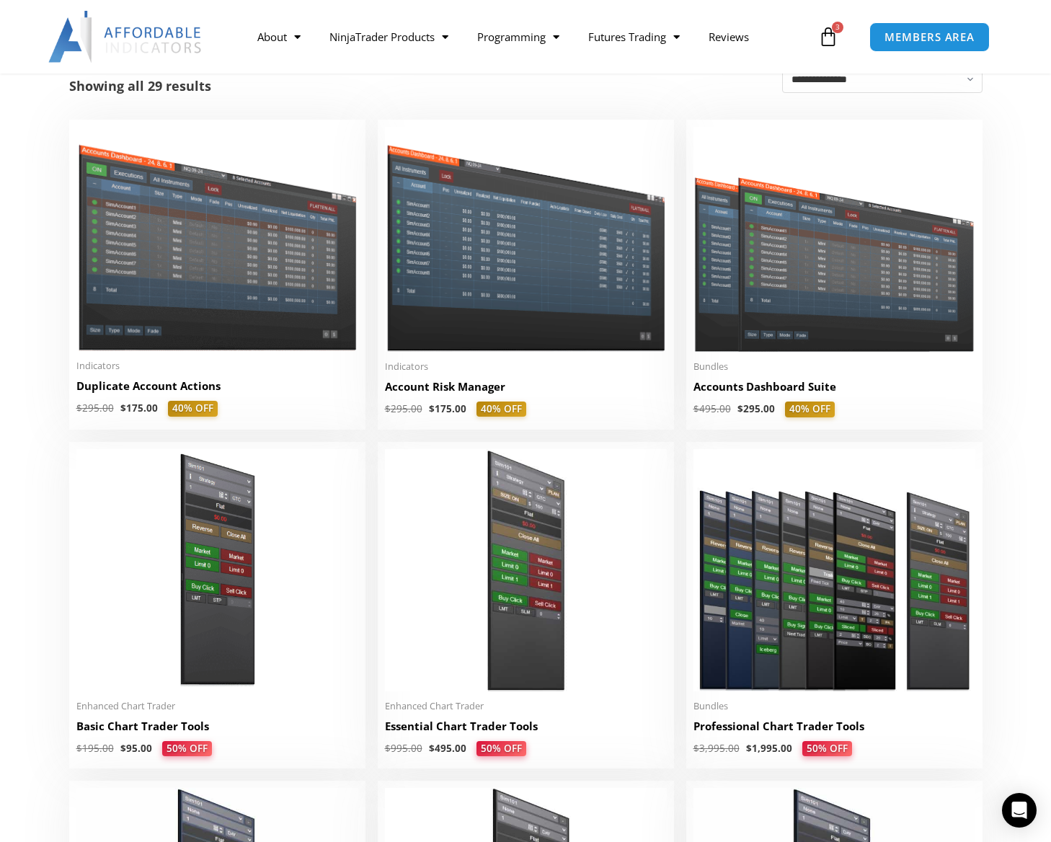
click at [834, 42] on icon at bounding box center [828, 37] width 20 height 20
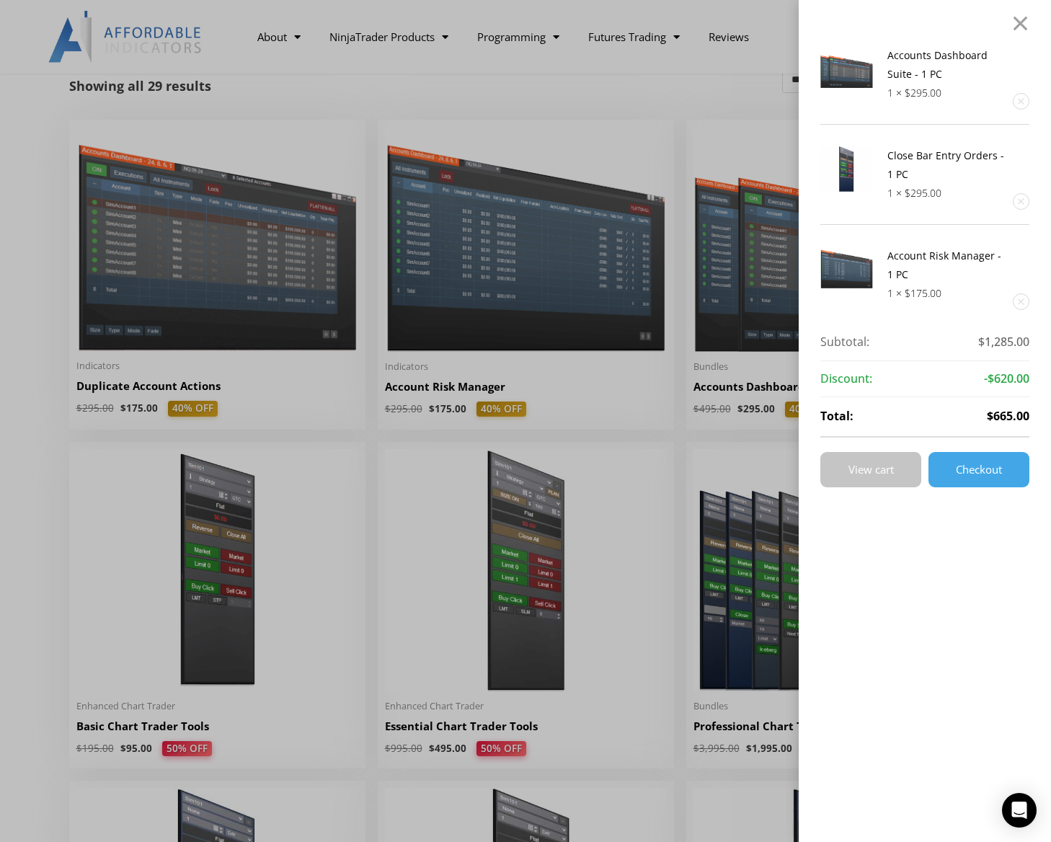
click at [865, 474] on span "View cart" at bounding box center [871, 469] width 45 height 11
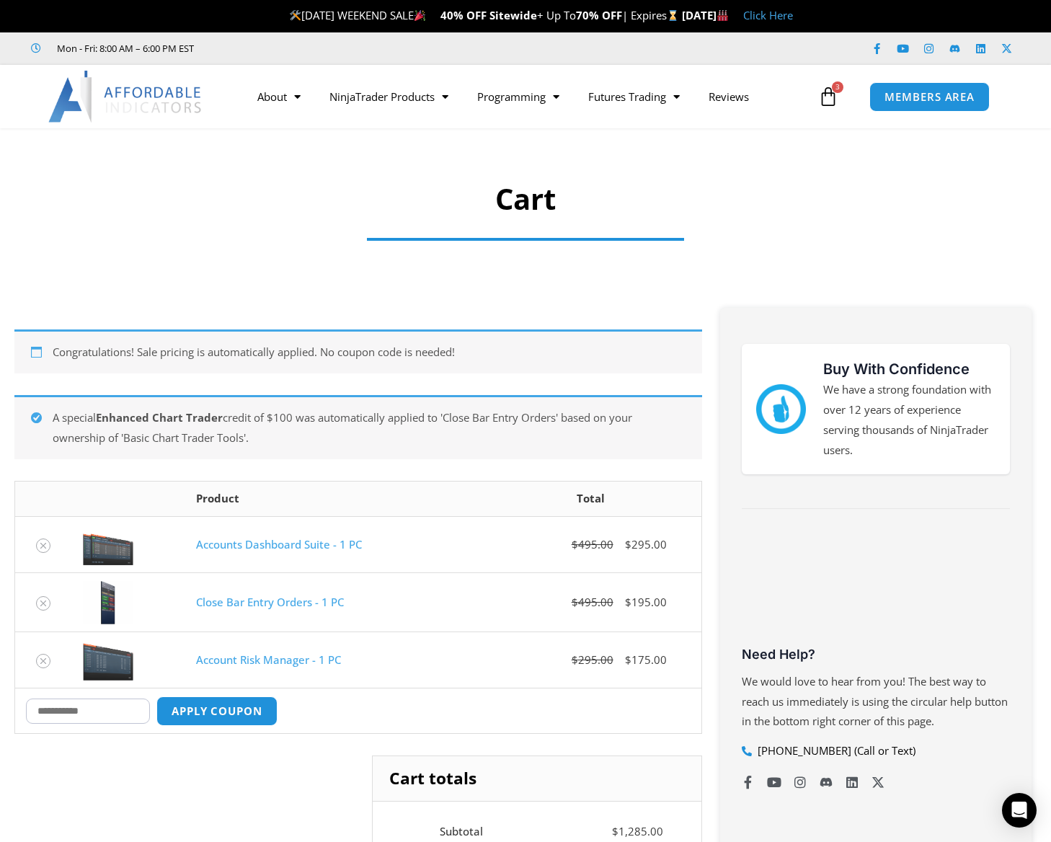
click at [96, 715] on input "Coupon:" at bounding box center [88, 711] width 124 height 25
type input "****"
click at [231, 710] on button "Apply coupon" at bounding box center [217, 711] width 127 height 31
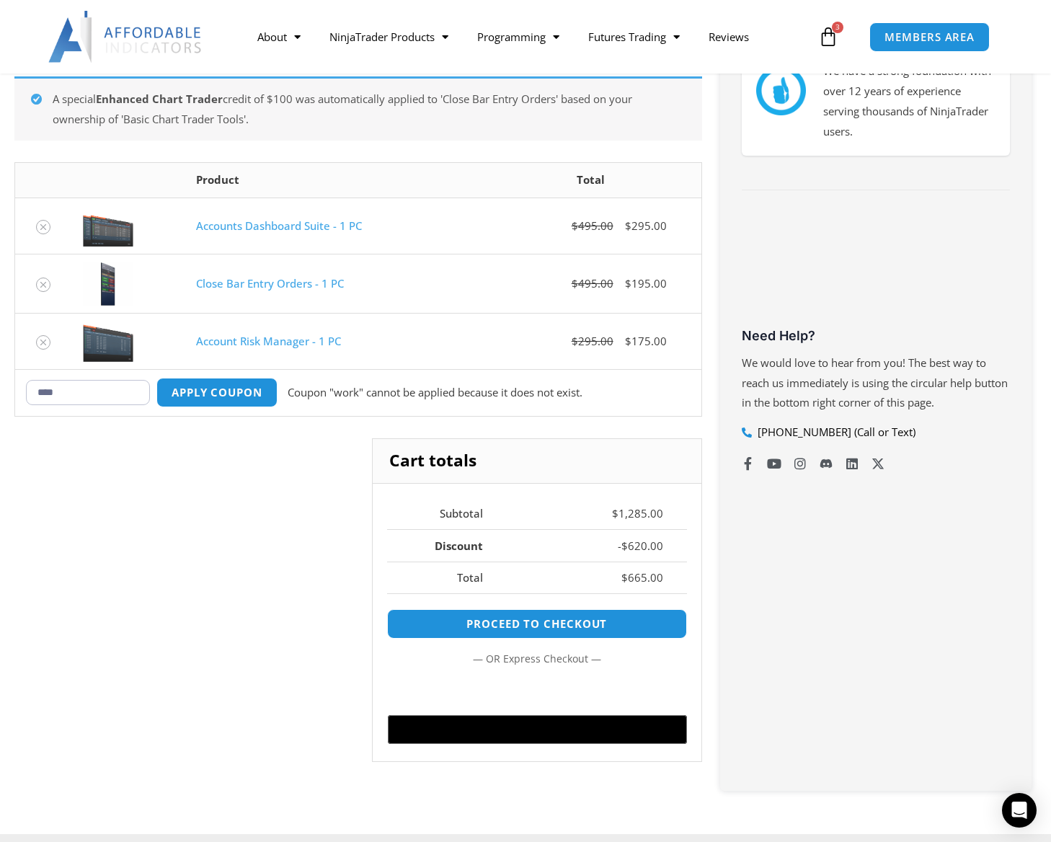
scroll to position [323, 0]
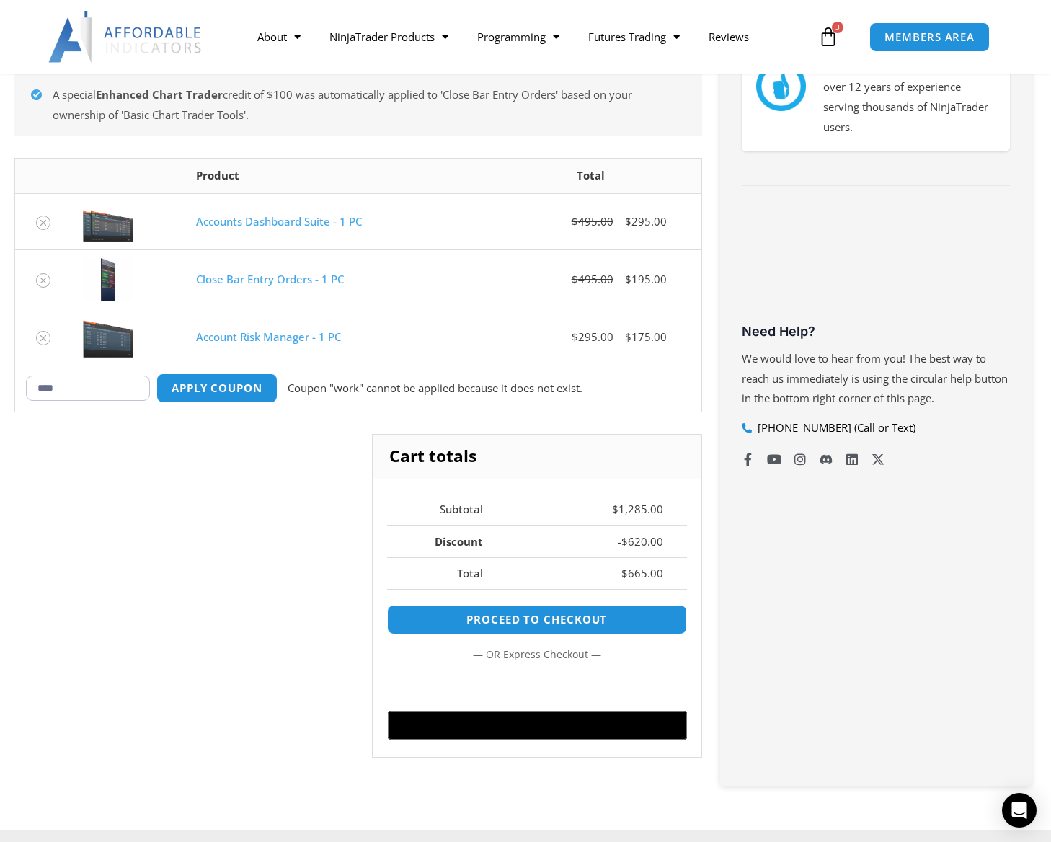
click at [115, 392] on input "****" at bounding box center [88, 388] width 124 height 25
click at [865, 519] on div "Buy With Confidence We have a strong foundation with over 12 years of experienc…" at bounding box center [876, 386] width 312 height 802
drag, startPoint x: 74, startPoint y: 402, endPoint x: 72, endPoint y: 384, distance: 17.4
click at [21, 387] on td "Coupon: **** Apply coupon Coupon "work" cannot be applied because it does not e…" at bounding box center [358, 388] width 687 height 46
drag, startPoint x: 75, startPoint y: 383, endPoint x: -99, endPoint y: 362, distance: 175.0
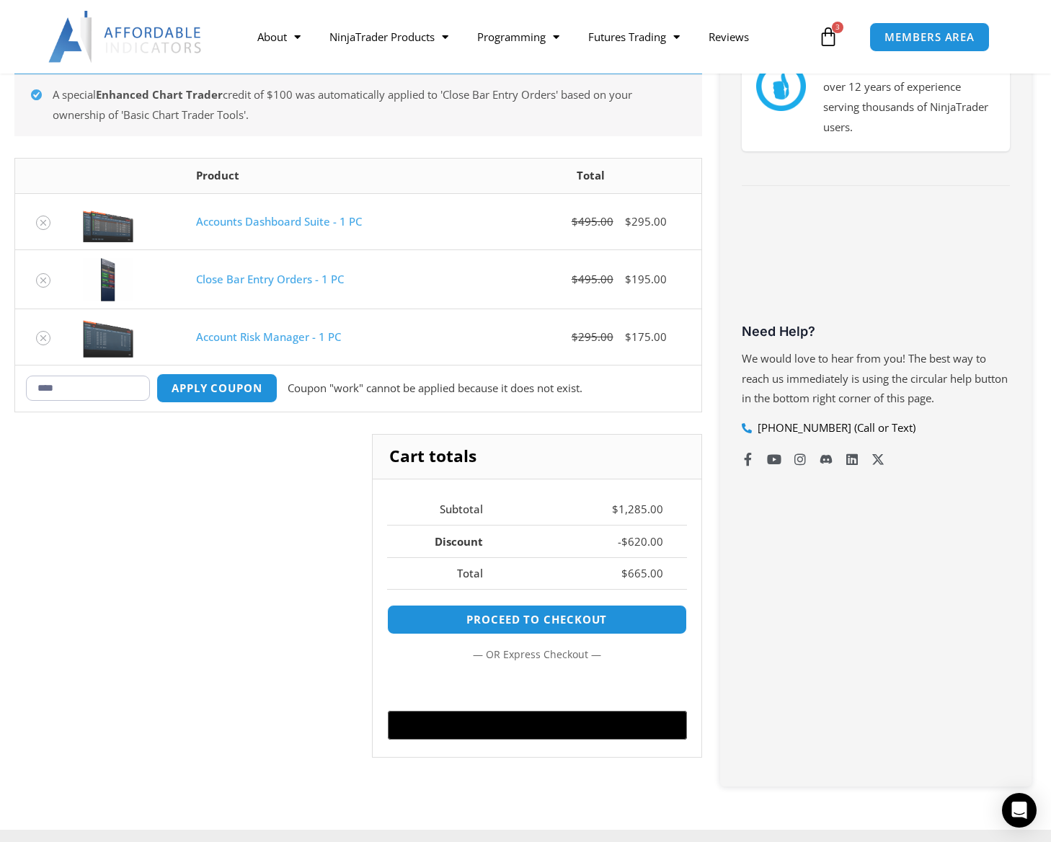
click at [0, 362] on html "Skip to content LABOR DAY WEEKEND SALE 40% OFF Sitewide + Up To 70% OFF | Expir…" at bounding box center [525, 604] width 1051 height 1855
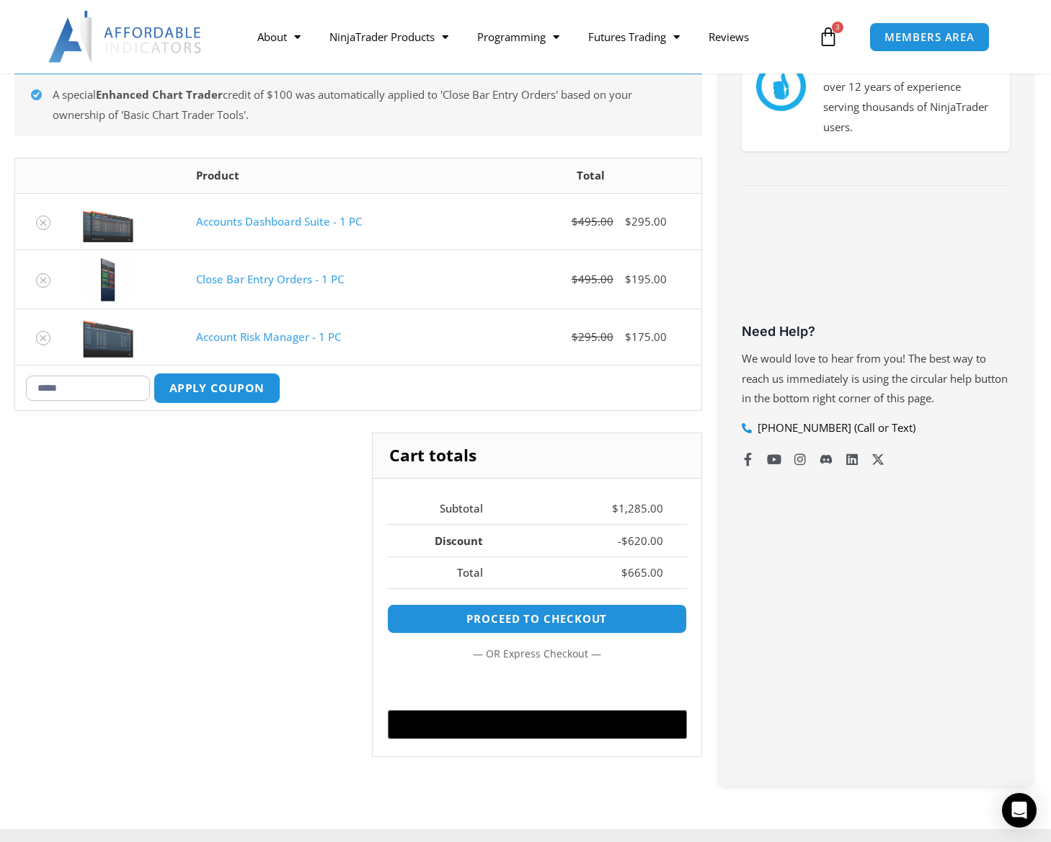
type input "*****"
click at [227, 387] on button "Apply coupon" at bounding box center [217, 388] width 127 height 31
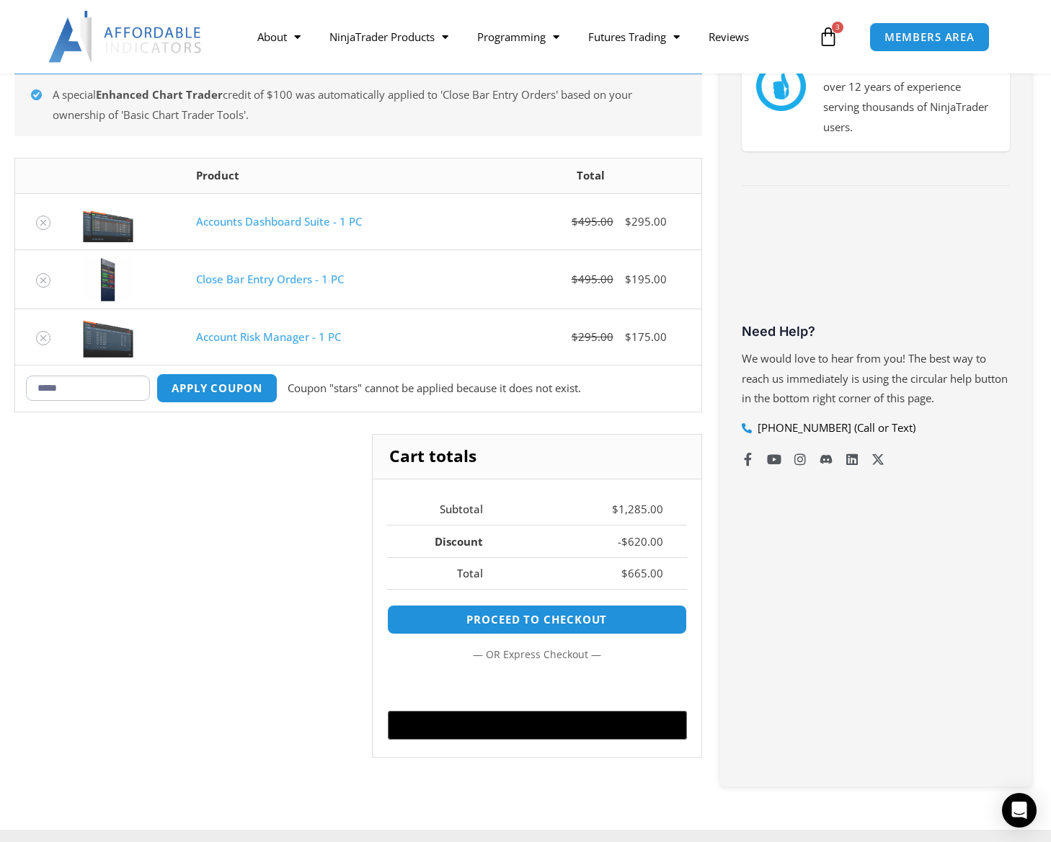
click at [806, 532] on div "Buy With Confidence We have a strong foundation with over 12 years of experienc…" at bounding box center [876, 386] width 312 height 802
drag, startPoint x: 107, startPoint y: 390, endPoint x: -63, endPoint y: 369, distance: 171.5
click at [0, 369] on html "Skip to content LABOR DAY WEEKEND SALE 40% OFF Sitewide + Up To 70% OFF | Expir…" at bounding box center [525, 604] width 1051 height 1855
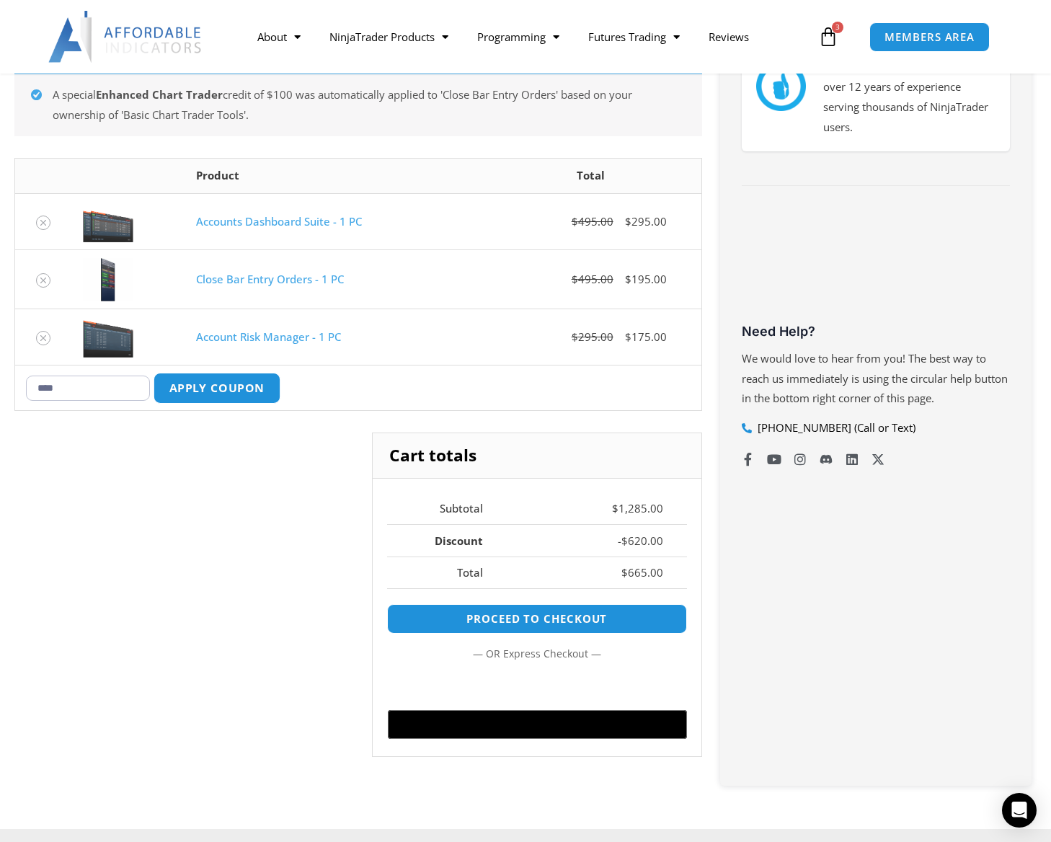
type input "****"
click at [246, 388] on button "Apply coupon" at bounding box center [217, 388] width 127 height 31
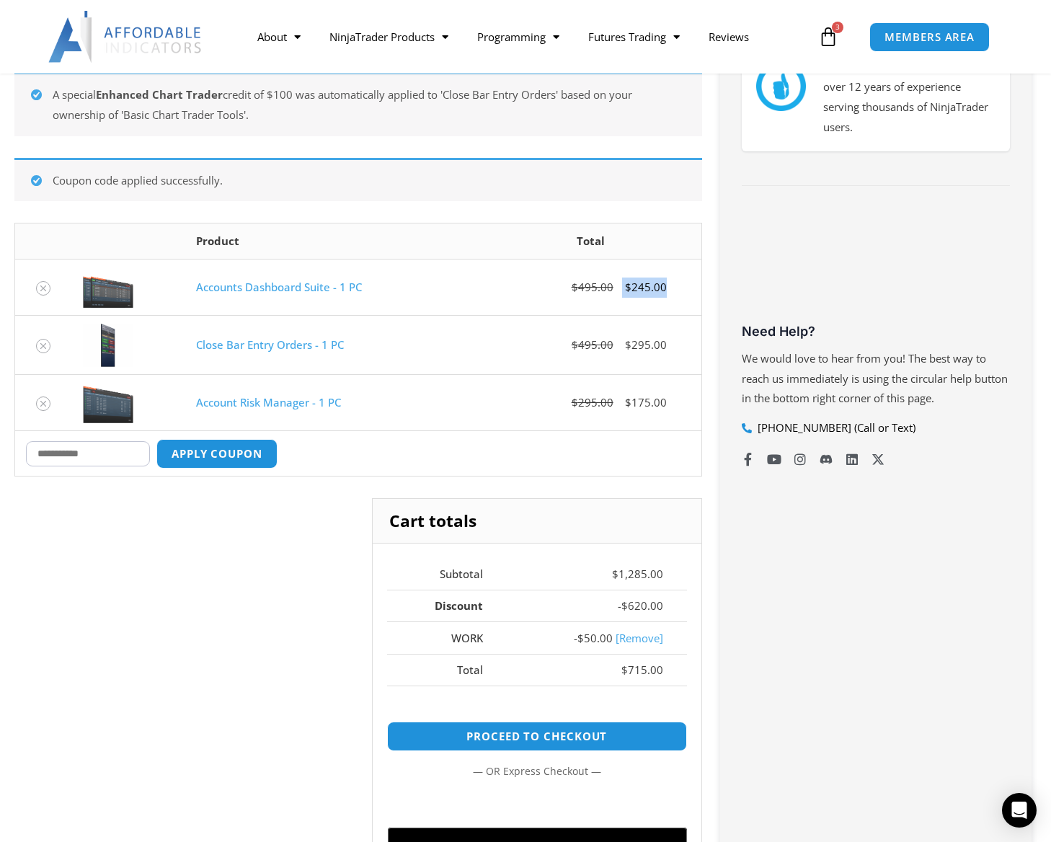
drag, startPoint x: 644, startPoint y: 281, endPoint x: 624, endPoint y: 278, distance: 20.3
click at [624, 278] on div "$ 495.00 $ 245.00" at bounding box center [591, 288] width 200 height 20
drag, startPoint x: 624, startPoint y: 278, endPoint x: 710, endPoint y: 438, distance: 181.0
click at [671, 312] on td "$ 495.00 $ 245.00" at bounding box center [590, 287] width 221 height 56
drag, startPoint x: 674, startPoint y: 607, endPoint x: 402, endPoint y: 602, distance: 271.2
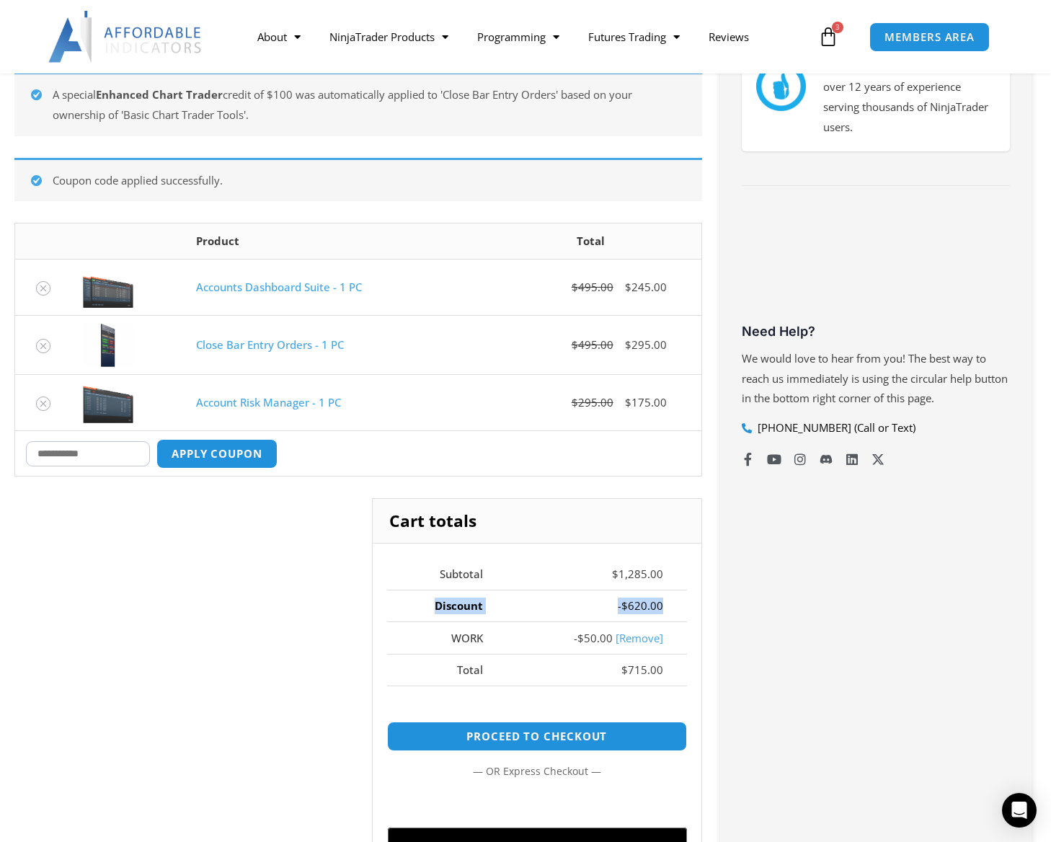
click at [402, 602] on tr "Discount - $ 620.00" at bounding box center [537, 606] width 300 height 32
drag, startPoint x: 402, startPoint y: 602, endPoint x: 417, endPoint y: 648, distance: 48.4
click at [428, 640] on th "WORK" at bounding box center [447, 638] width 120 height 32
drag, startPoint x: 415, startPoint y: 650, endPoint x: 684, endPoint y: 637, distance: 269.3
click at [684, 637] on tr "WORK - $ 50.00 [Remove]" at bounding box center [537, 638] width 300 height 32
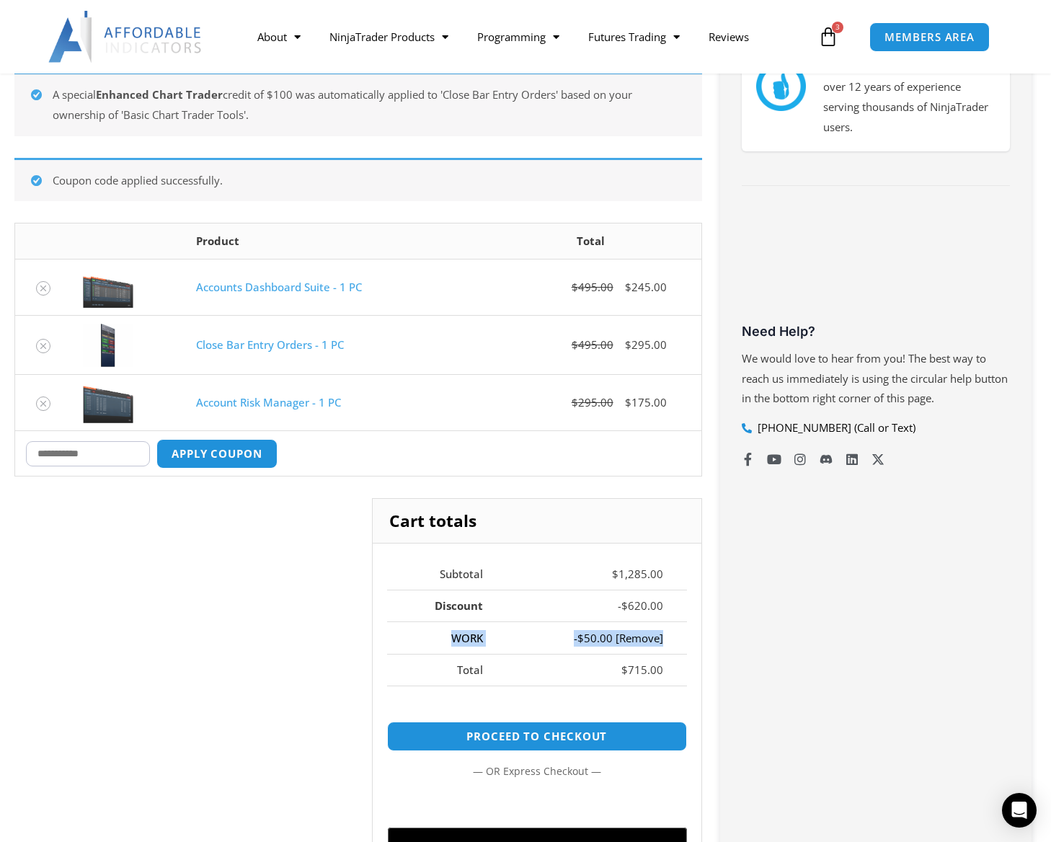
drag, startPoint x: 684, startPoint y: 637, endPoint x: 686, endPoint y: 656, distance: 18.8
click at [686, 656] on td "$ 715.00" at bounding box center [597, 670] width 180 height 32
drag, startPoint x: 687, startPoint y: 669, endPoint x: 437, endPoint y: 681, distance: 249.8
click at [437, 681] on tr "Total $ 715.00" at bounding box center [537, 670] width 300 height 32
drag, startPoint x: 437, startPoint y: 681, endPoint x: 337, endPoint y: 577, distance: 144.8
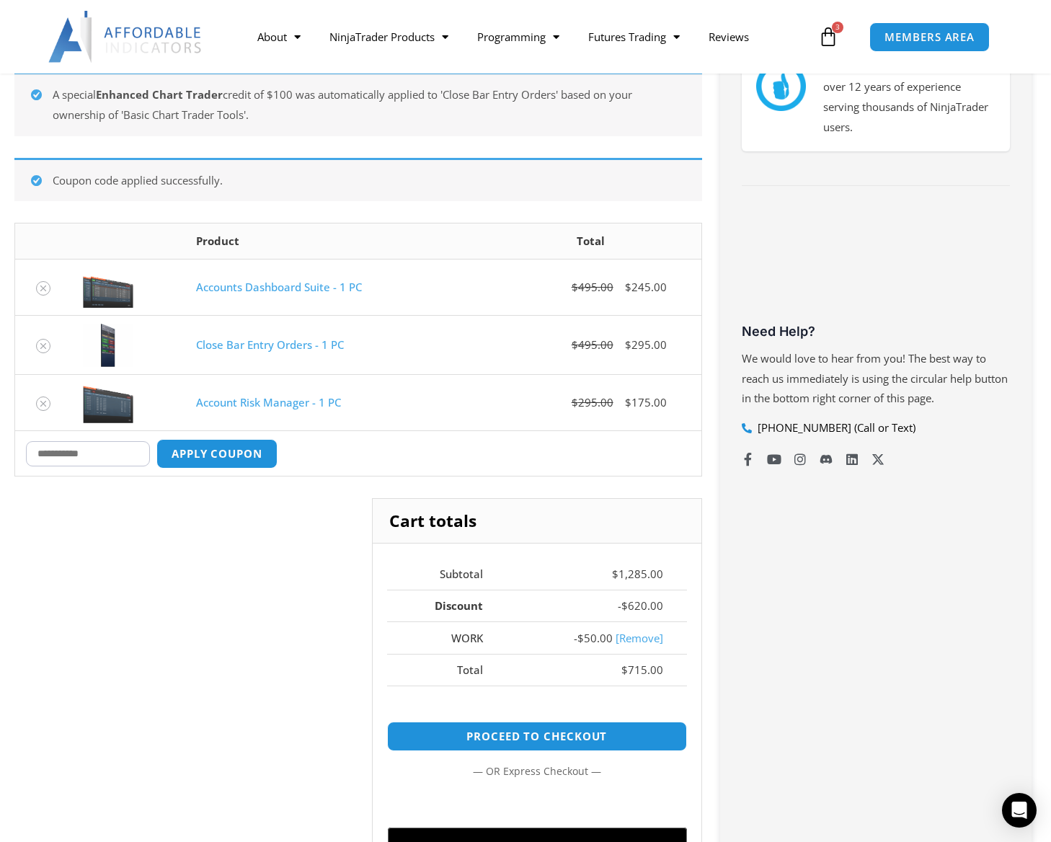
click at [337, 577] on div "Cart totals Subtotal $ 1,285.00 Discount - $ 620.00 WORK - $ 50.00 [Remove] Tot…" at bounding box center [358, 697] width 688 height 398
click at [48, 402] on icon "Remove Account Risk Manager - 1 PC from cart" at bounding box center [43, 404] width 10 height 10
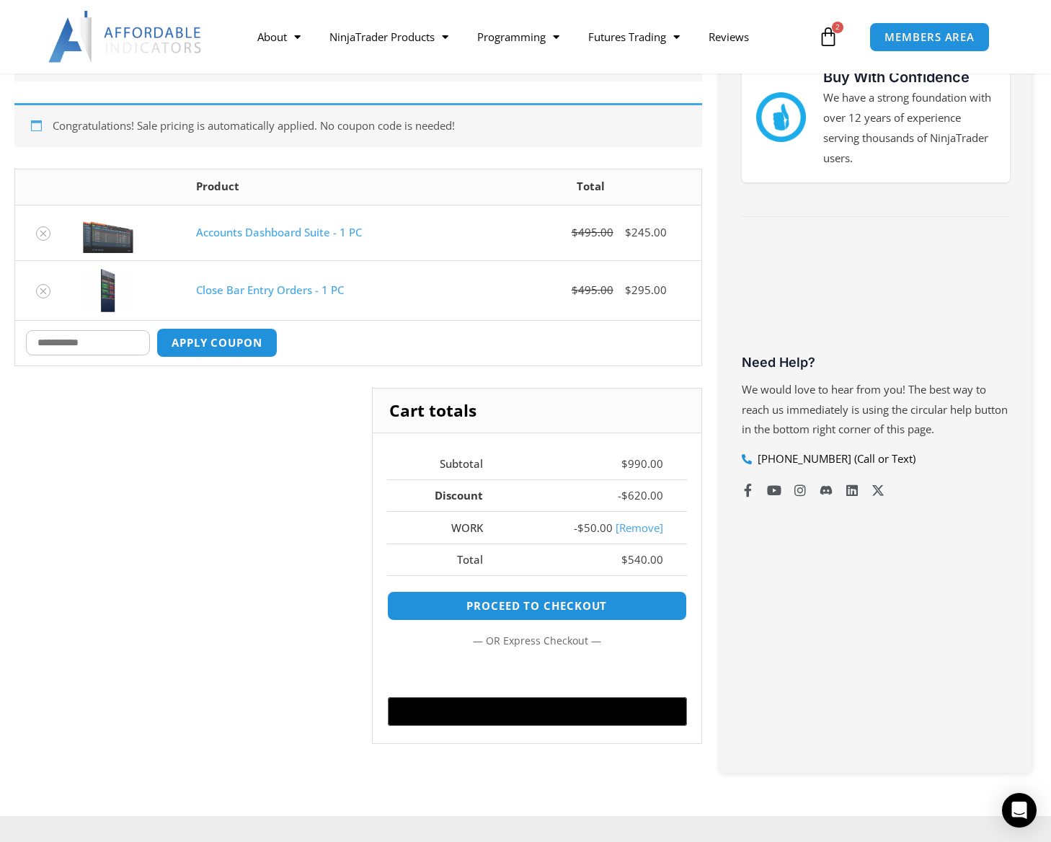
scroll to position [257, 0]
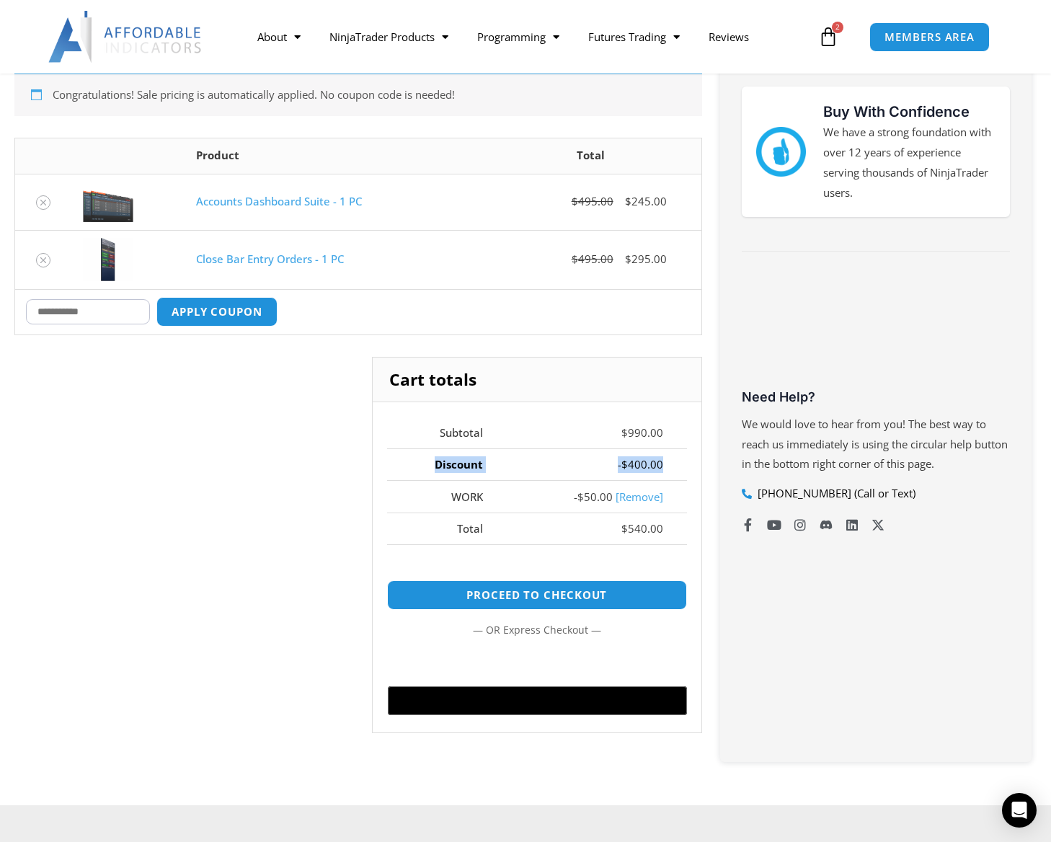
drag, startPoint x: 664, startPoint y: 467, endPoint x: 425, endPoint y: 457, distance: 238.9
click at [425, 457] on tr "Discount - $ 400.00" at bounding box center [537, 465] width 300 height 32
click at [425, 457] on th "Discount" at bounding box center [447, 465] width 120 height 32
drag, startPoint x: 419, startPoint y: 458, endPoint x: 673, endPoint y: 453, distance: 253.9
click at [673, 453] on tr "Discount - $ 400.00" at bounding box center [537, 465] width 300 height 32
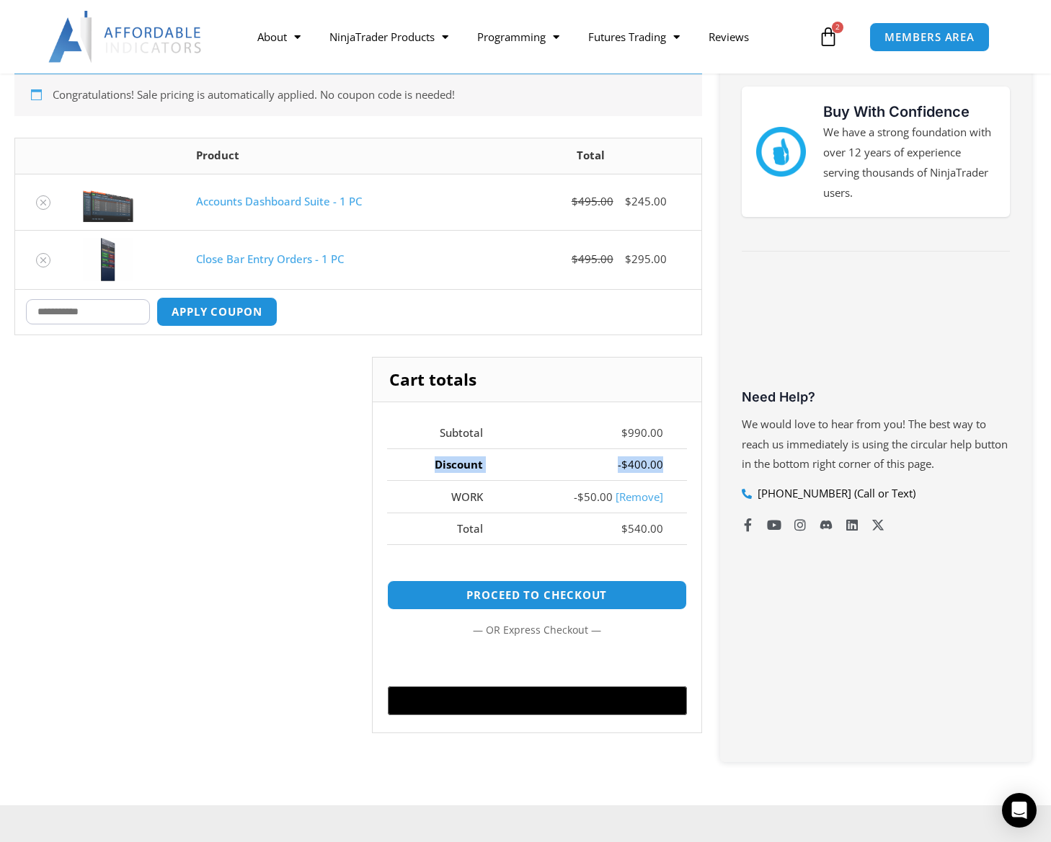
click at [673, 453] on td "- $ 400.00" at bounding box center [597, 465] width 180 height 32
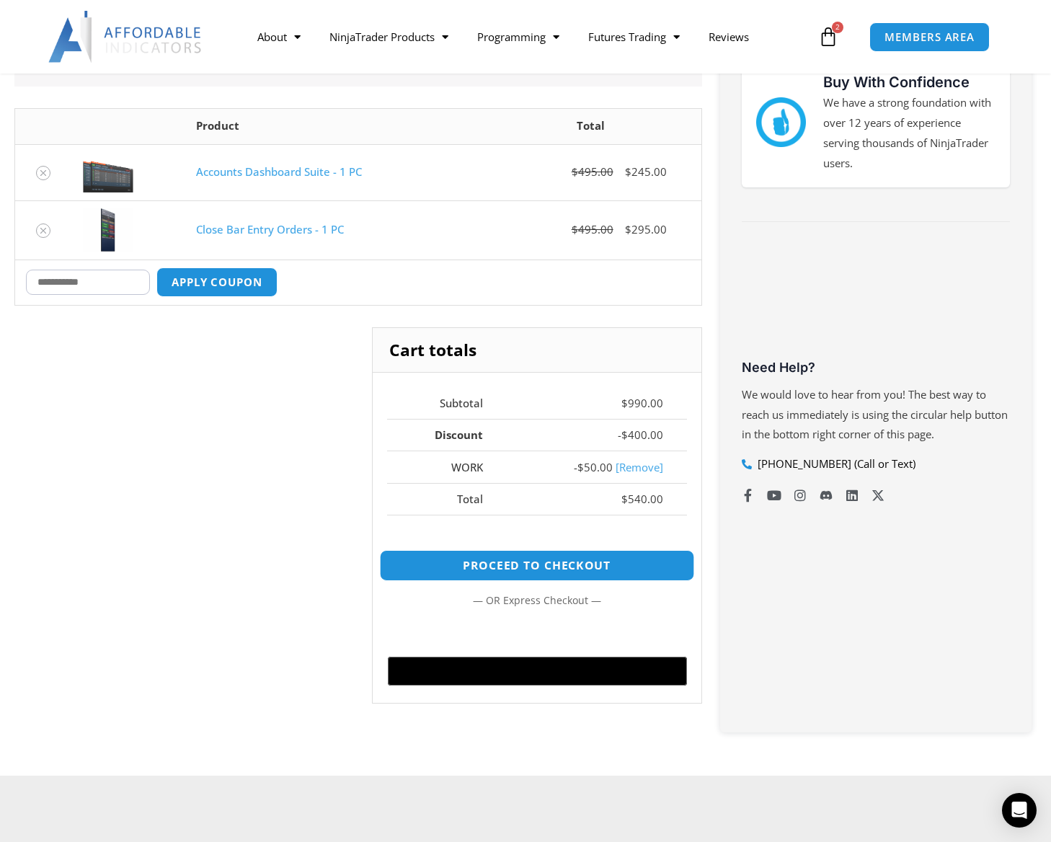
scroll to position [288, 0]
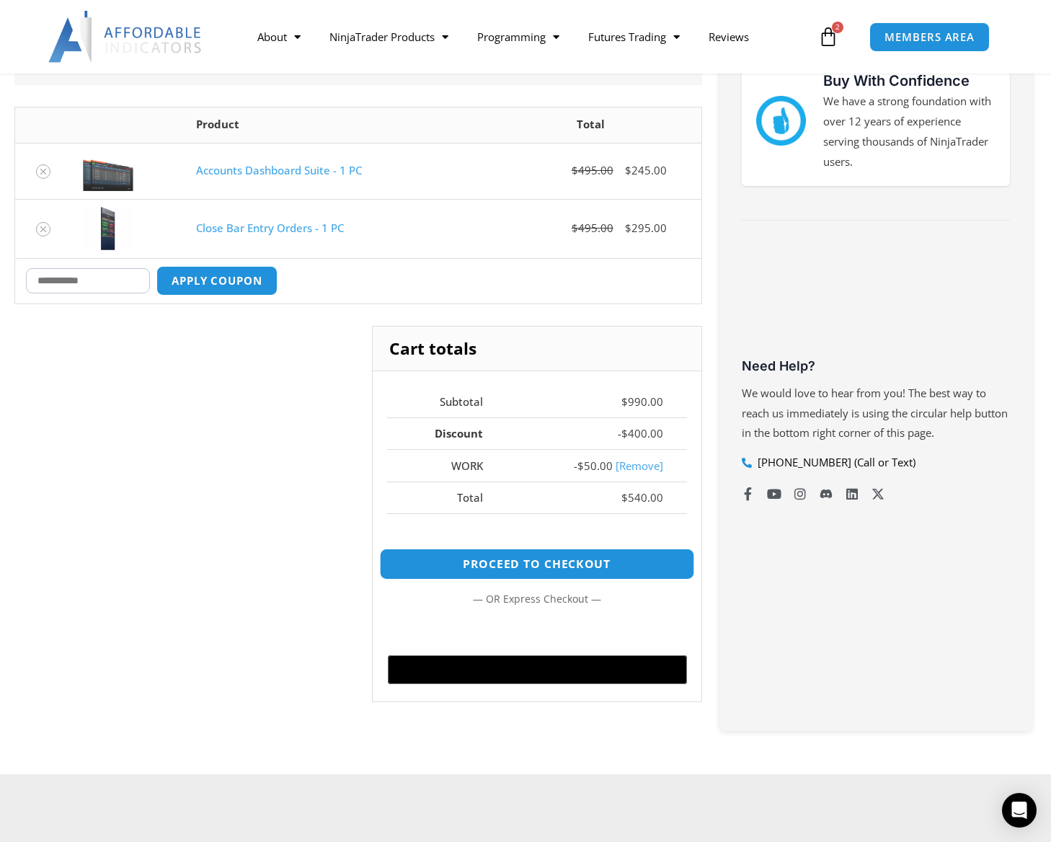
click at [534, 552] on link "Proceed to checkout" at bounding box center [537, 564] width 315 height 31
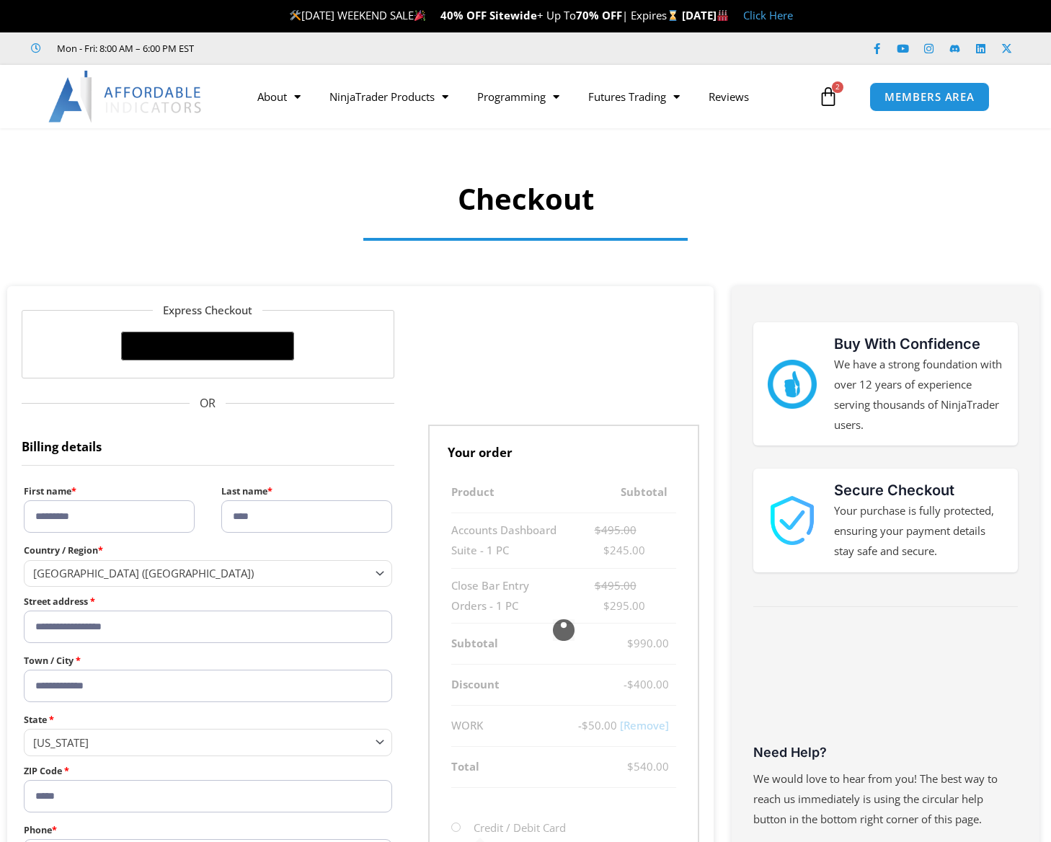
select select "**"
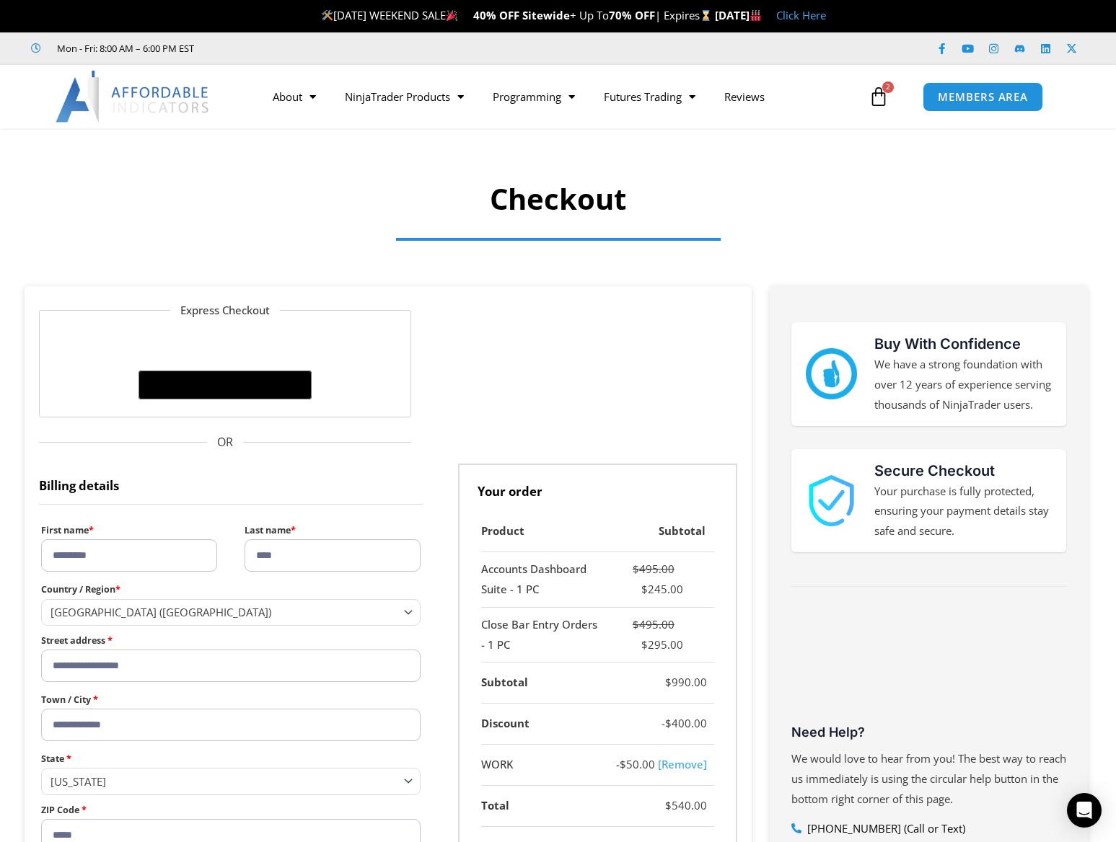
click at [820, 223] on div at bounding box center [558, 240] width 808 height 42
click at [790, 259] on div at bounding box center [558, 240] width 808 height 42
click at [641, 181] on link "Articles" at bounding box center [643, 178] width 109 height 26
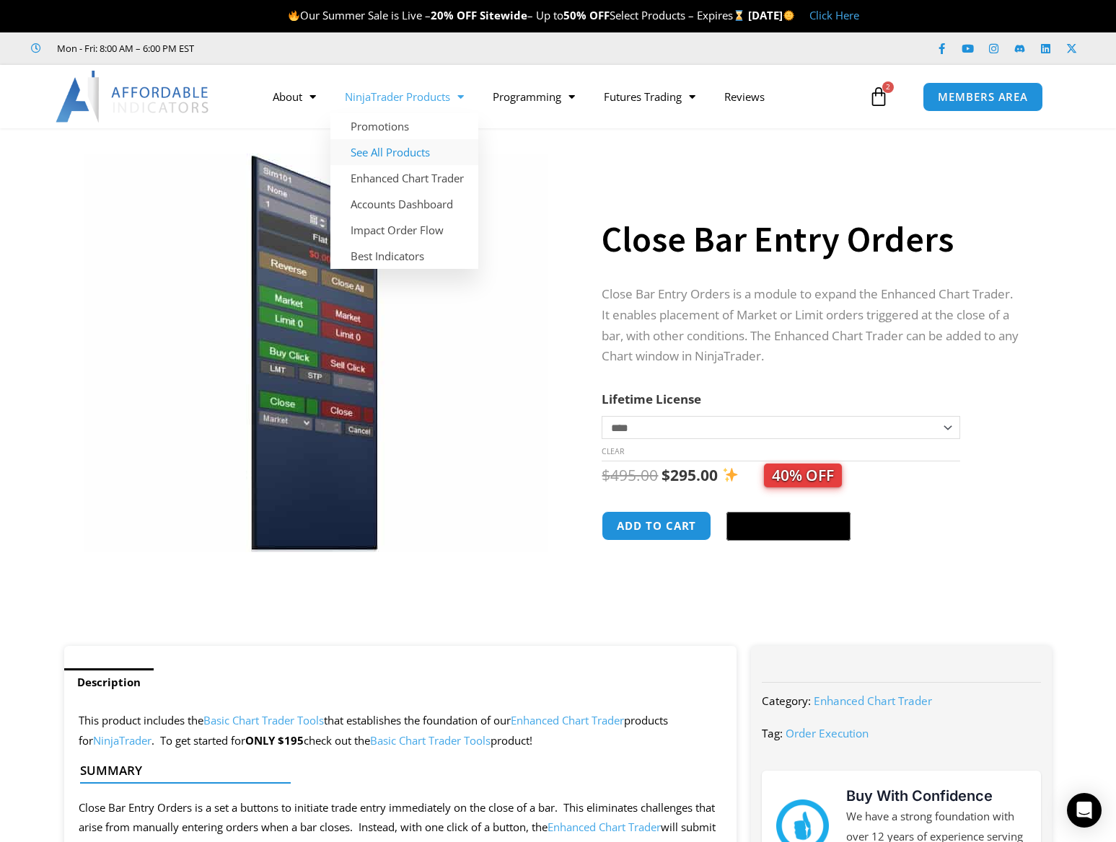
click at [417, 150] on link "See All Products" at bounding box center [404, 152] width 148 height 26
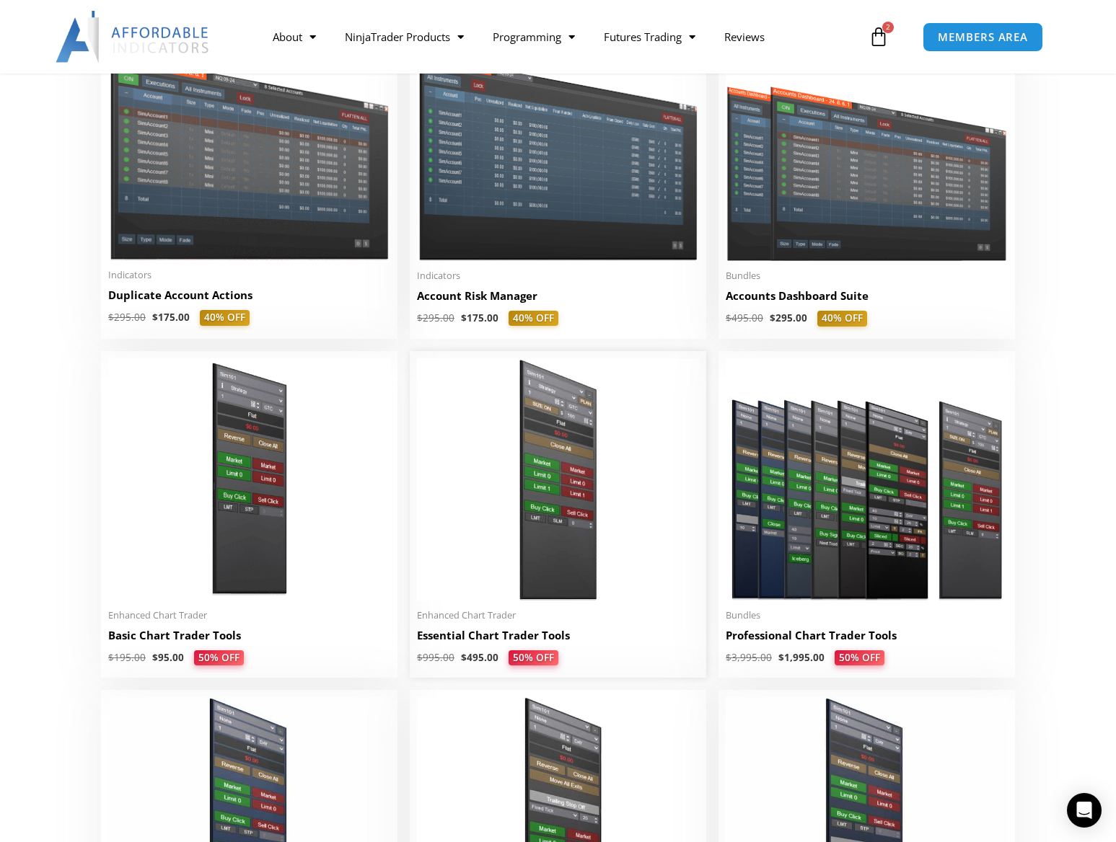
scroll to position [433, 0]
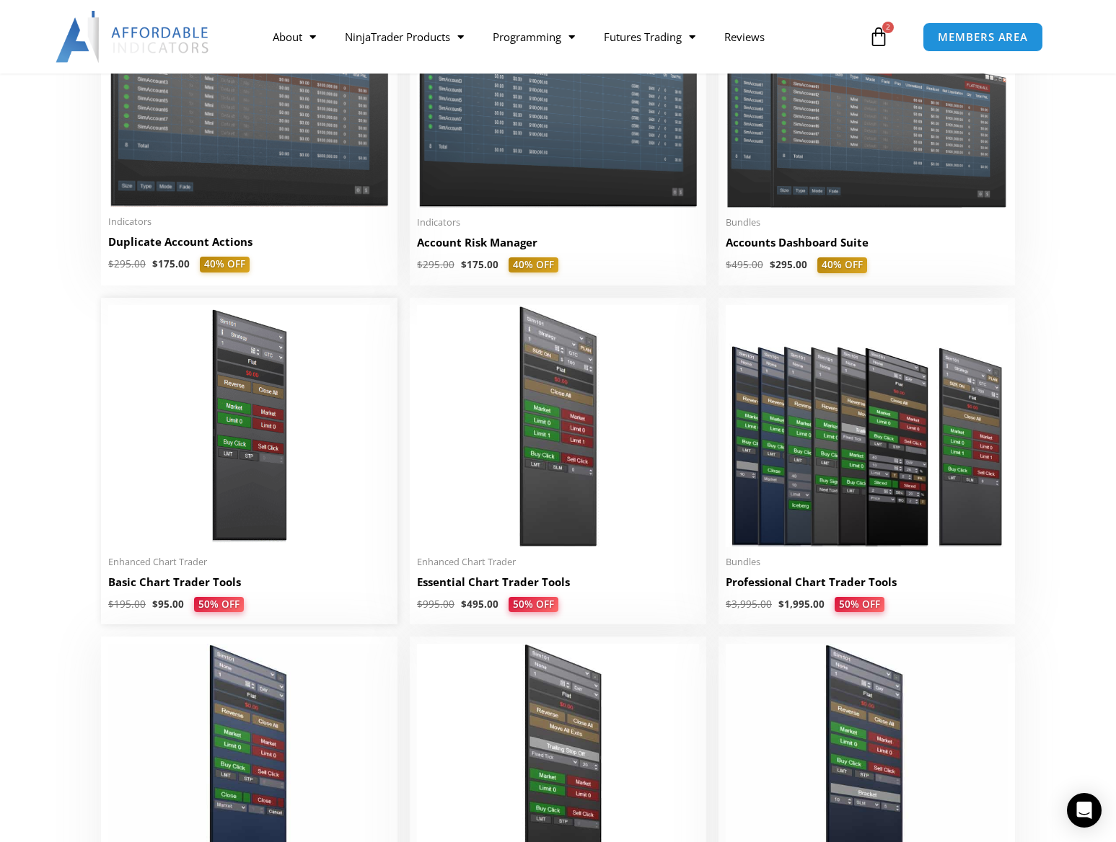
click at [239, 446] on img at bounding box center [249, 426] width 282 height 242
